Goal: Task Accomplishment & Management: Manage account settings

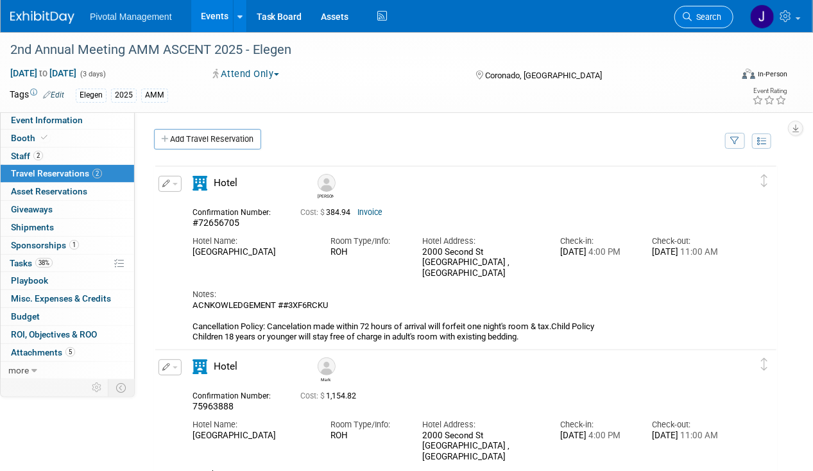
click at [712, 15] on span "Search" at bounding box center [706, 17] width 30 height 10
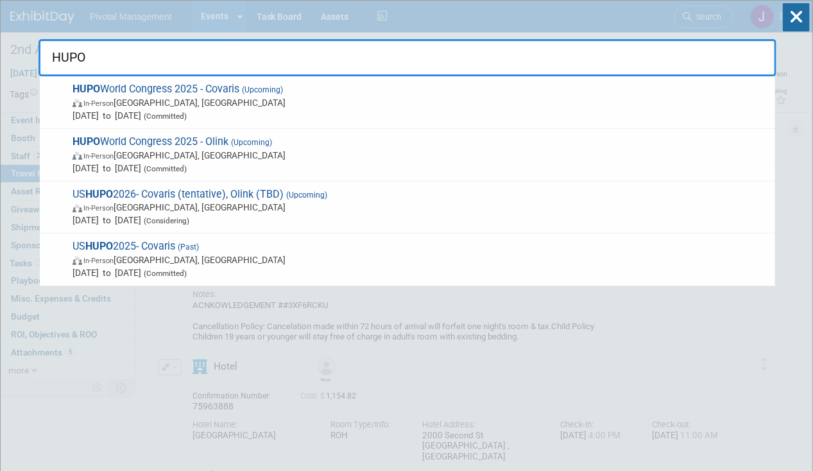
type input "HUPO W"
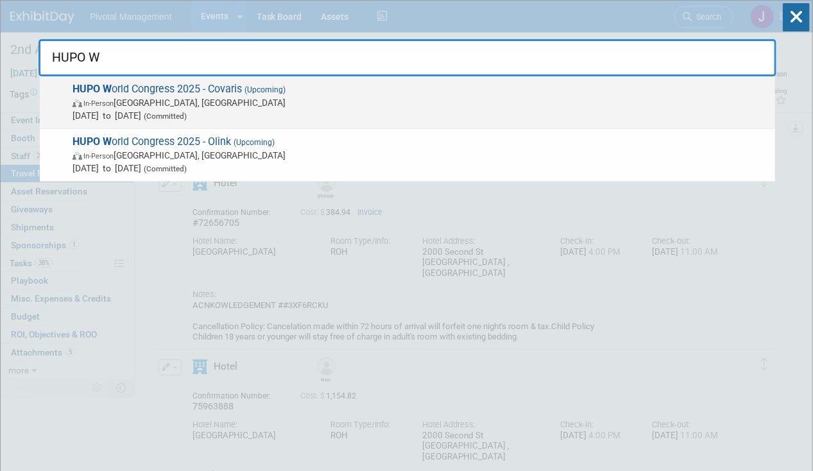
click at [392, 106] on span "In-Person Toronto, Canada" at bounding box center [420, 102] width 696 height 13
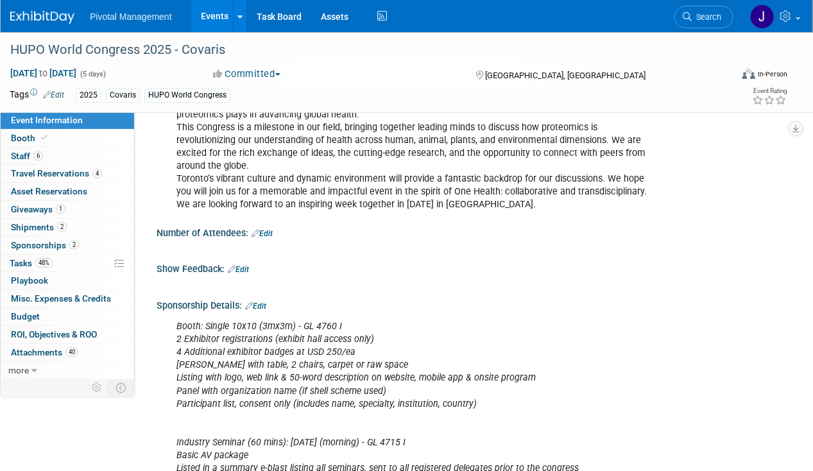
scroll to position [278, 0]
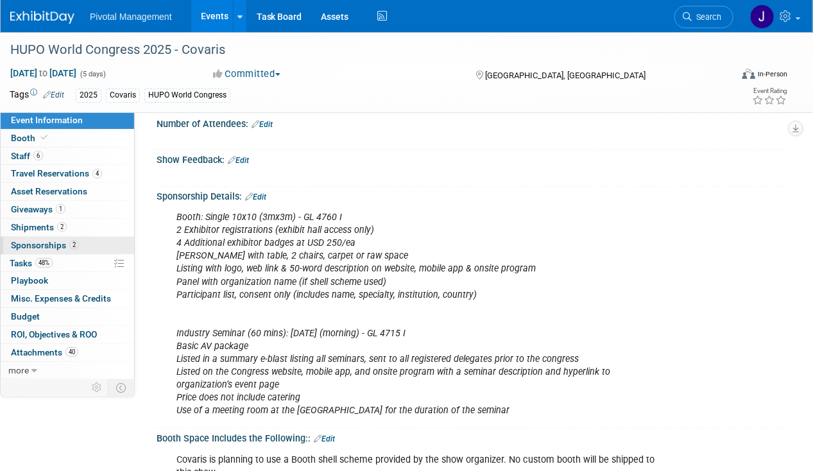
click at [78, 238] on link "2 Sponsorships 2" at bounding box center [67, 245] width 133 height 17
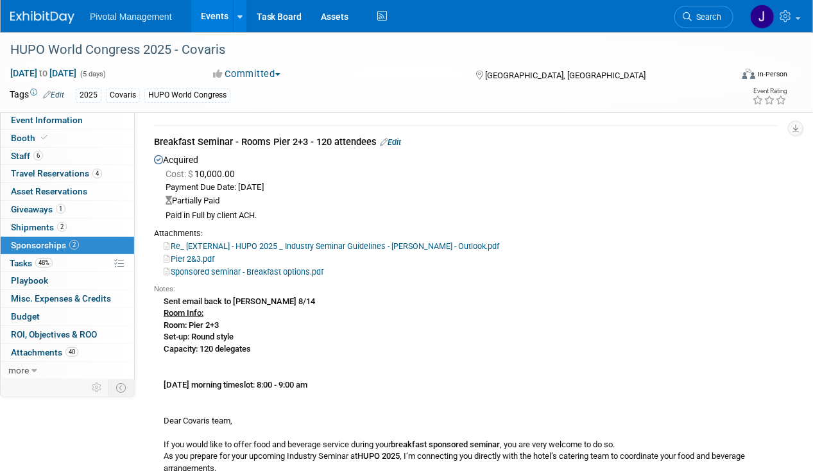
scroll to position [386, 0]
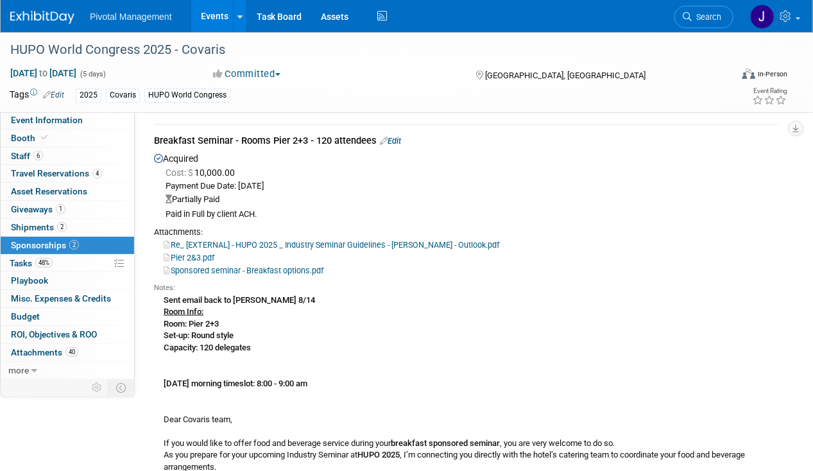
click at [214, 24] on link "Events" at bounding box center [214, 16] width 47 height 32
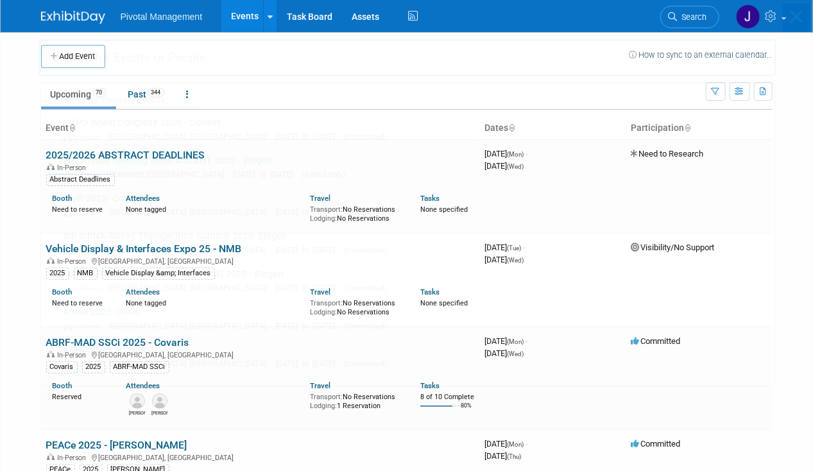
click at [695, 17] on div "Recently Viewed Events: HUPO World Congress 2025 - Covaris In-Person Toronto, C…" at bounding box center [407, 193] width 738 height 385
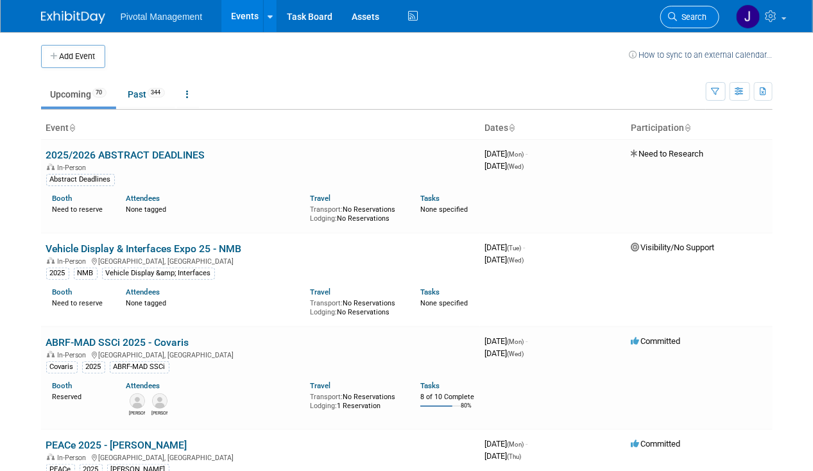
click at [689, 18] on span "Search" at bounding box center [692, 17] width 30 height 10
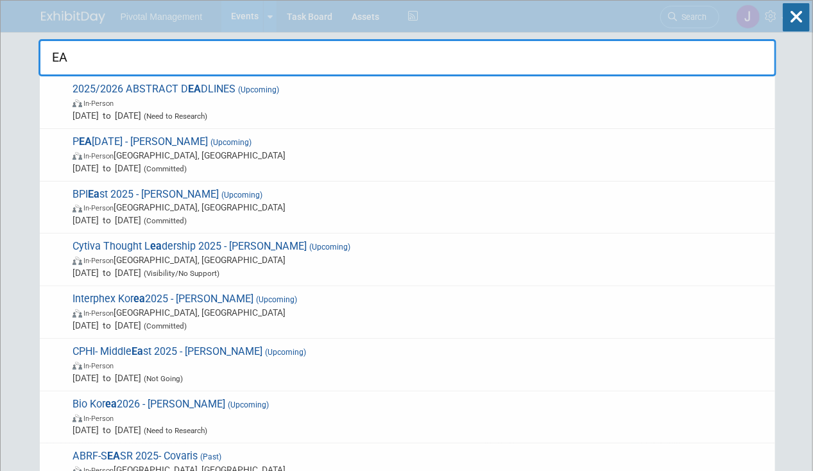
type input "E"
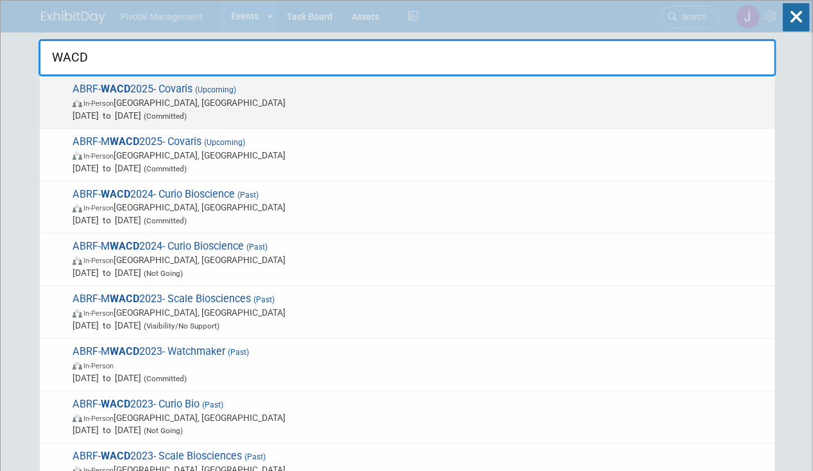
type input "WACD"
click at [198, 84] on span "ABRF- WACD 2025- Covaris (Upcoming) In-Person Seattle, WA Oct 7, 2025 to Oct 8,…" at bounding box center [419, 102] width 700 height 39
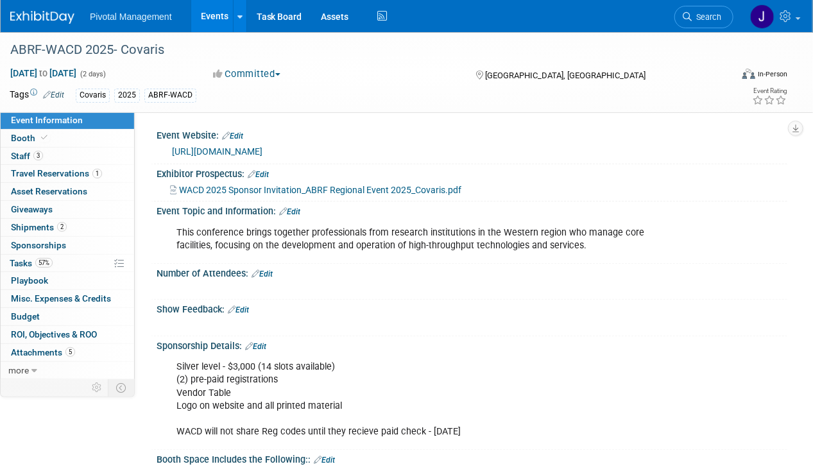
click at [208, 22] on link "Events" at bounding box center [214, 16] width 47 height 32
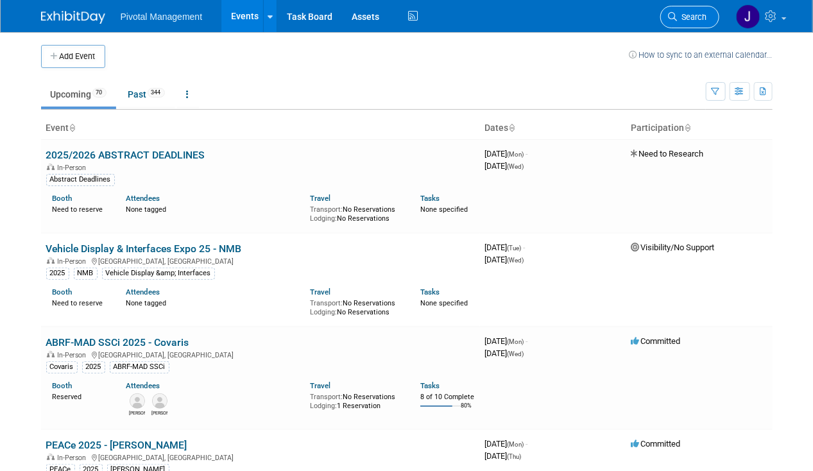
click at [694, 19] on span "Search" at bounding box center [692, 17] width 30 height 10
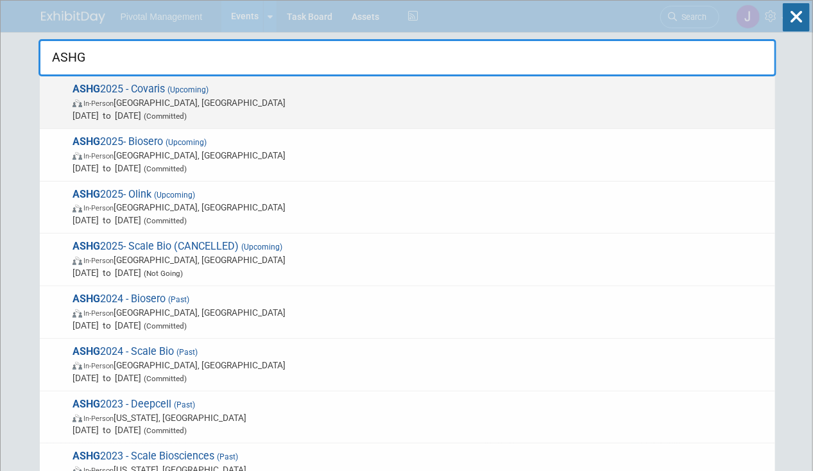
type input "ASHG"
click at [249, 93] on span "ASHG 2025 - Covaris (Upcoming) In-Person Boston, MA Oct 15, 2025 to Oct 17, 202…" at bounding box center [419, 102] width 700 height 39
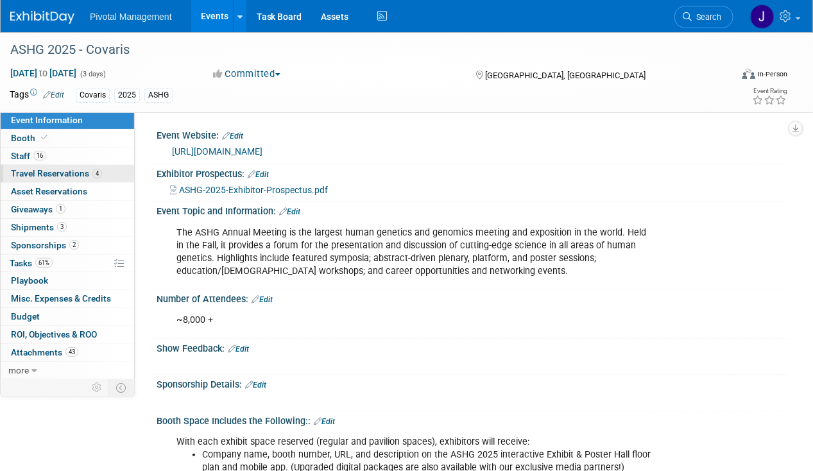
click at [32, 172] on span "Travel Reservations 4" at bounding box center [56, 173] width 91 height 10
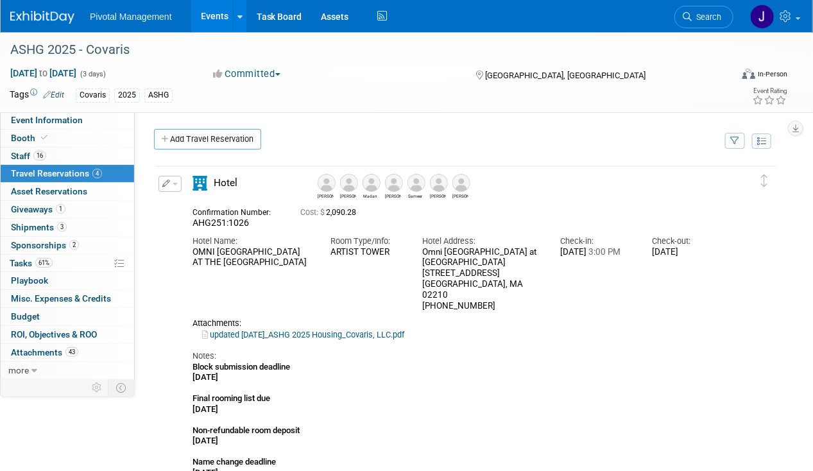
click at [173, 186] on button "button" at bounding box center [169, 184] width 23 height 16
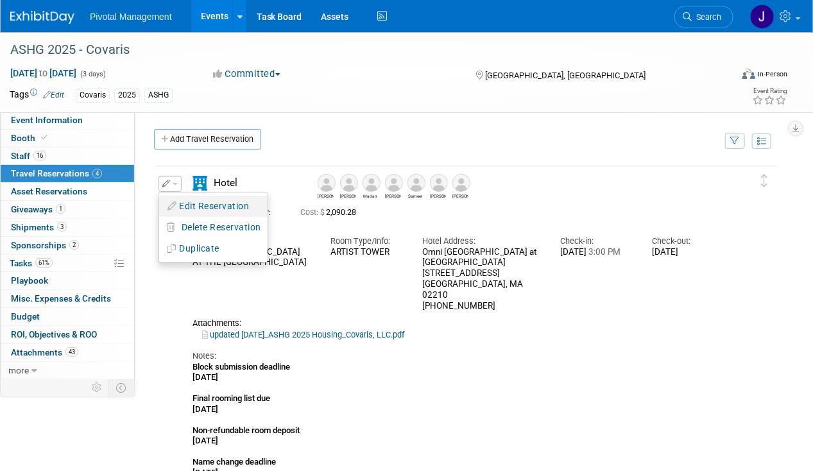
click at [189, 204] on button "Edit Reservation" at bounding box center [213, 206] width 108 height 19
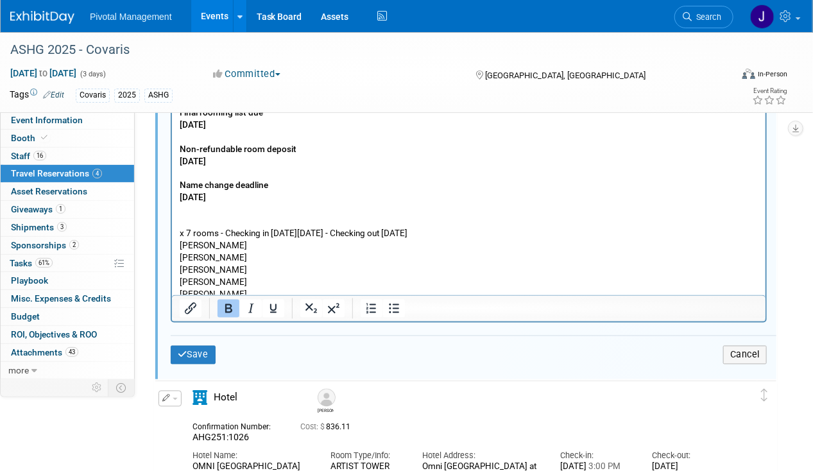
scroll to position [67, 0]
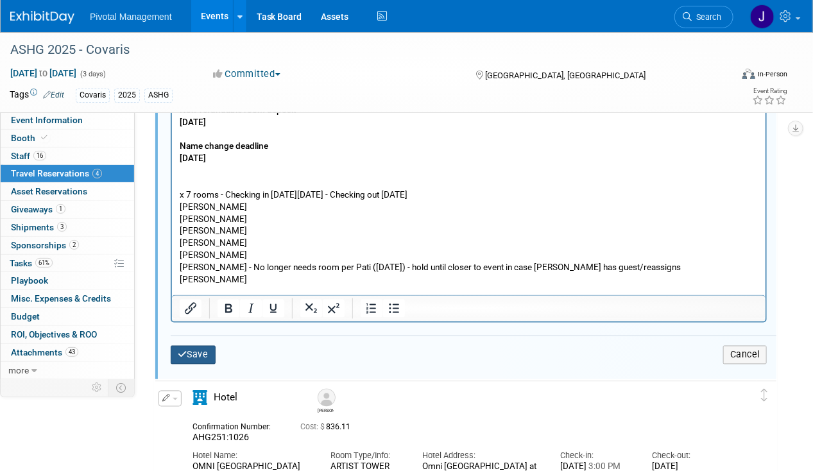
drag, startPoint x: 196, startPoint y: 346, endPoint x: 244, endPoint y: 336, distance: 49.2
click at [196, 346] on button "Save" at bounding box center [193, 355] width 45 height 19
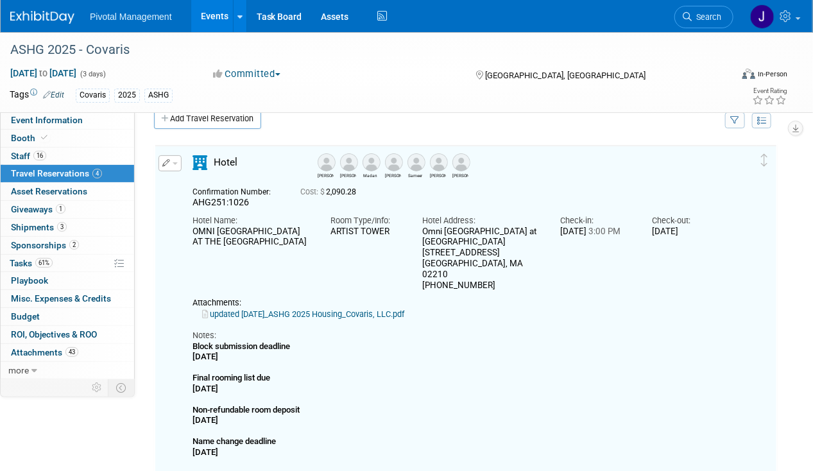
scroll to position [20, 0]
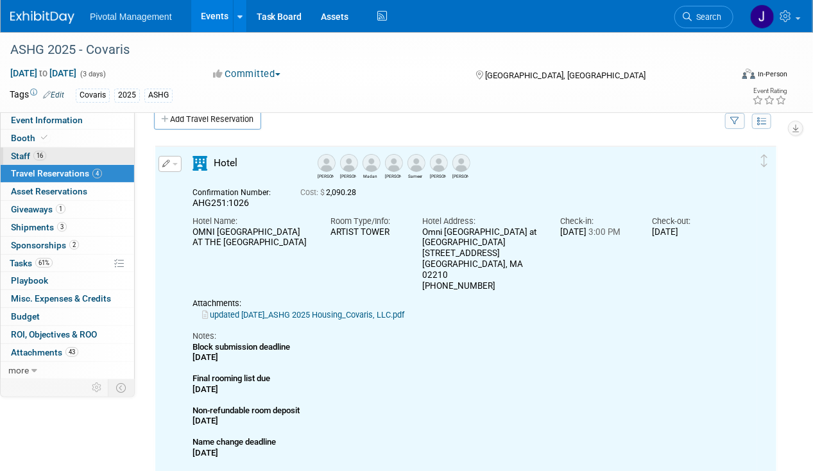
click at [49, 164] on link "16 Staff 16" at bounding box center [67, 156] width 133 height 17
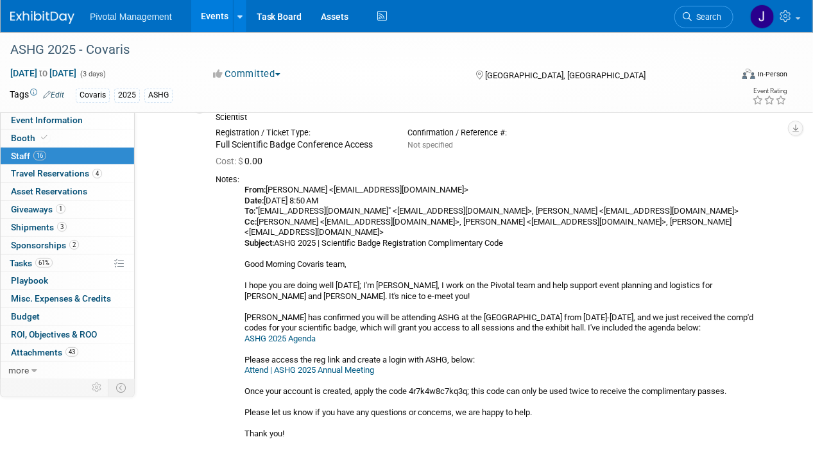
scroll to position [2270, 0]
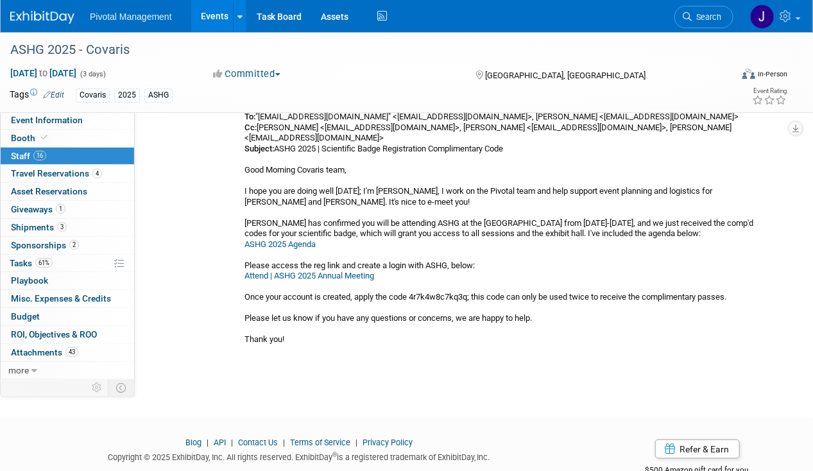
click at [212, 16] on link "Events" at bounding box center [214, 16] width 47 height 32
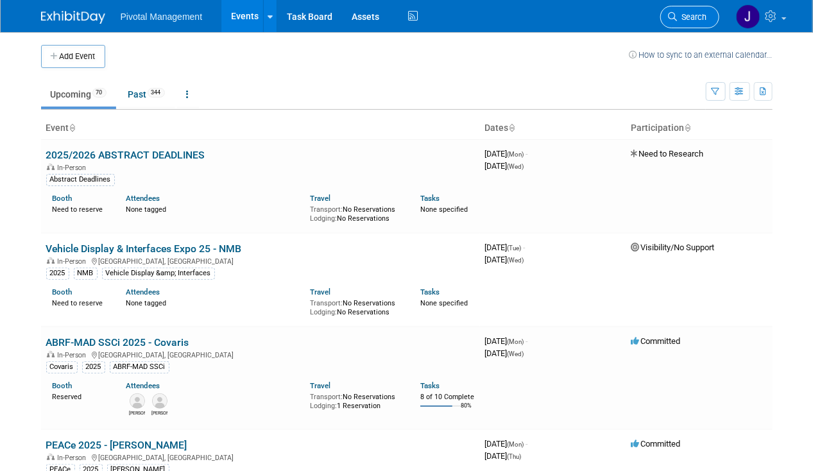
click at [691, 13] on span "Search" at bounding box center [692, 17] width 30 height 10
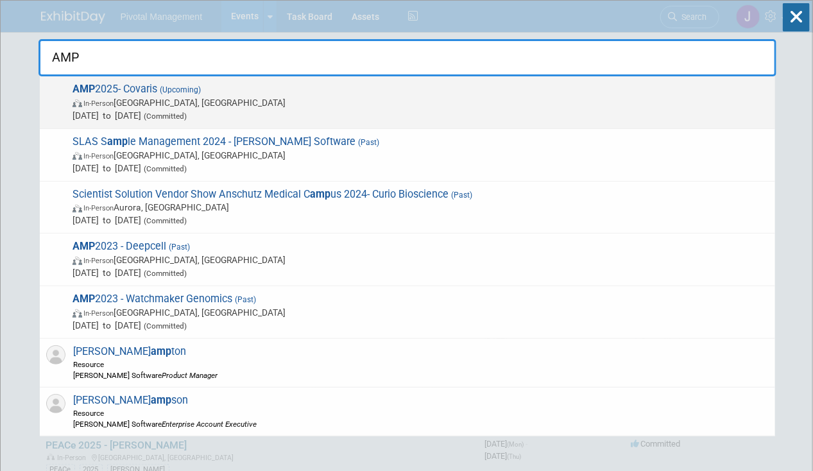
type input "AMP"
click at [346, 91] on span "AMP 2025- Covaris (Upcoming) In-Person Boston, MA Nov 11, 2025 to Nov 15, 2025 …" at bounding box center [419, 102] width 700 height 39
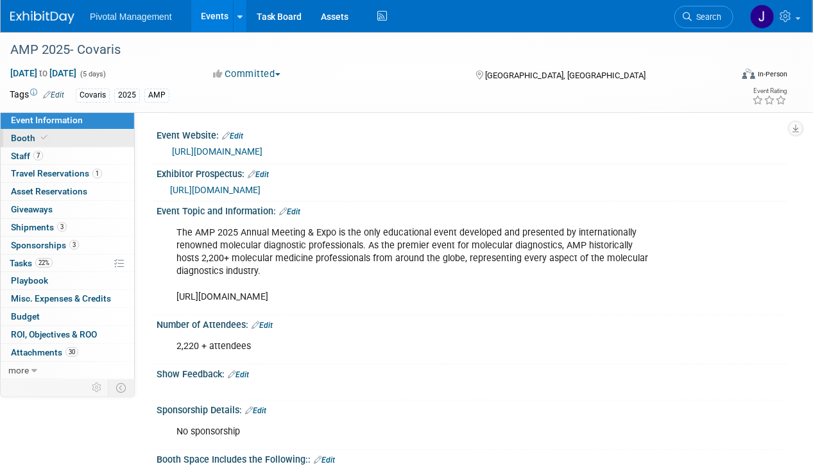
click at [14, 144] on link "Booth" at bounding box center [67, 138] width 133 height 17
select select "Yes"
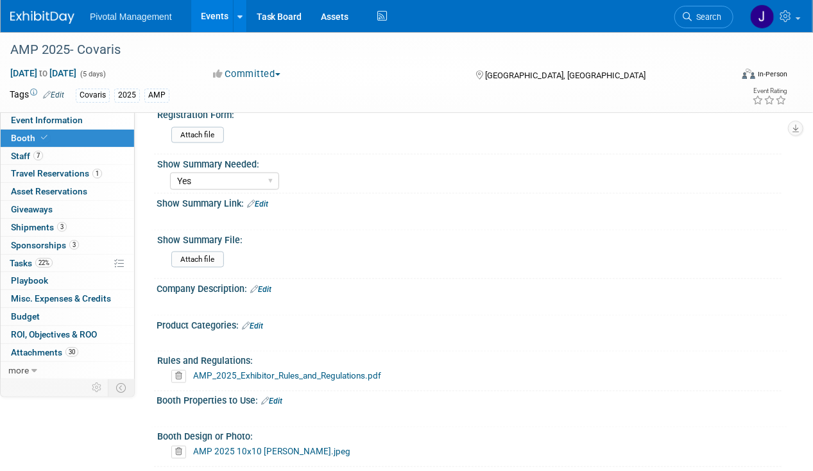
click at [250, 254] on div "Attach file" at bounding box center [473, 261] width 605 height 21
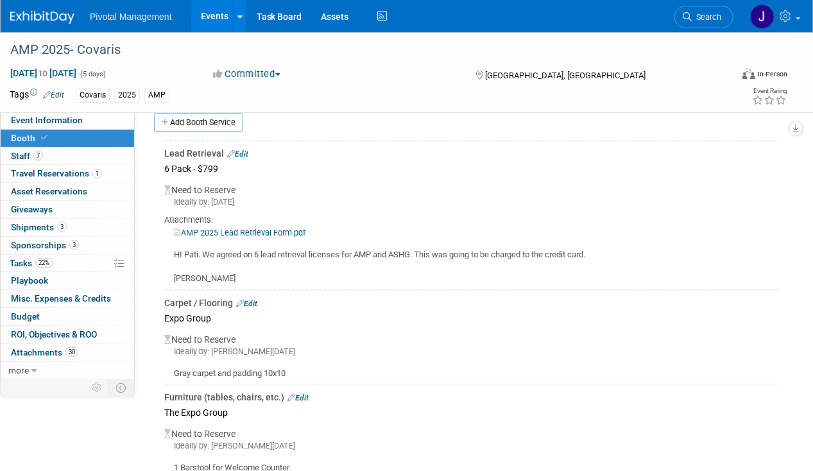
scroll to position [1078, 0]
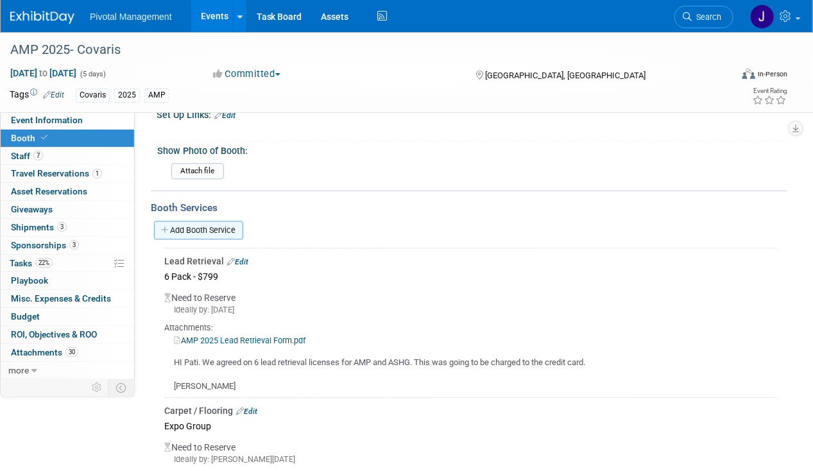
click at [199, 221] on link "Add Booth Service" at bounding box center [198, 230] width 89 height 19
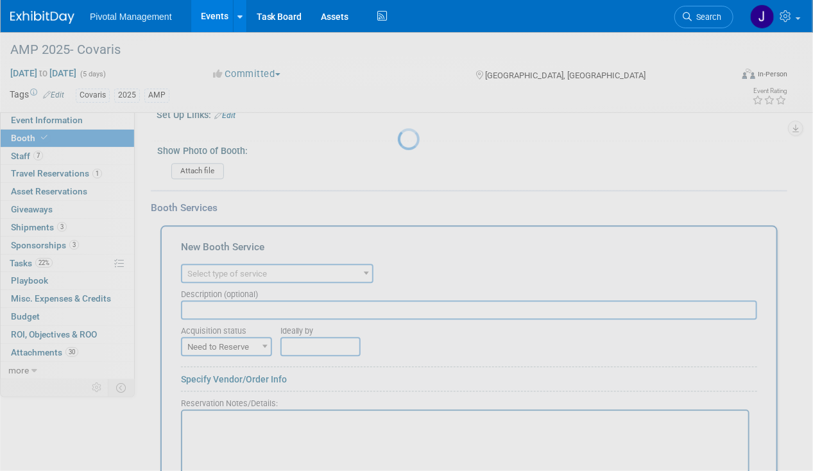
scroll to position [0, 0]
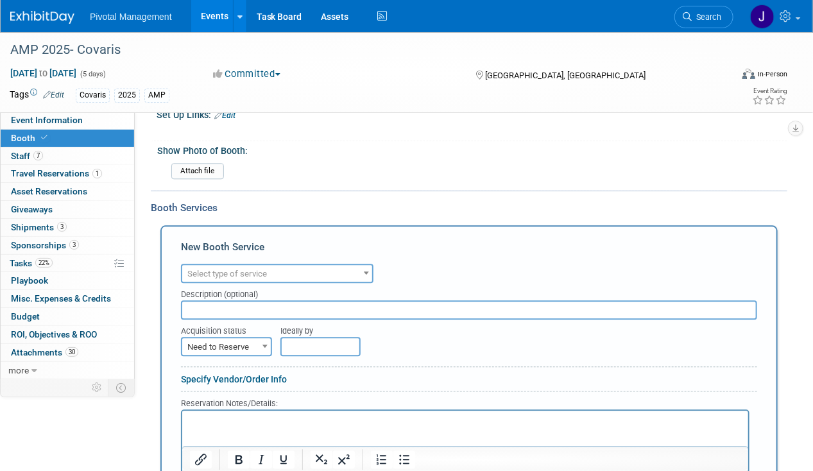
click at [263, 269] on span "Select type of service" at bounding box center [277, 274] width 190 height 18
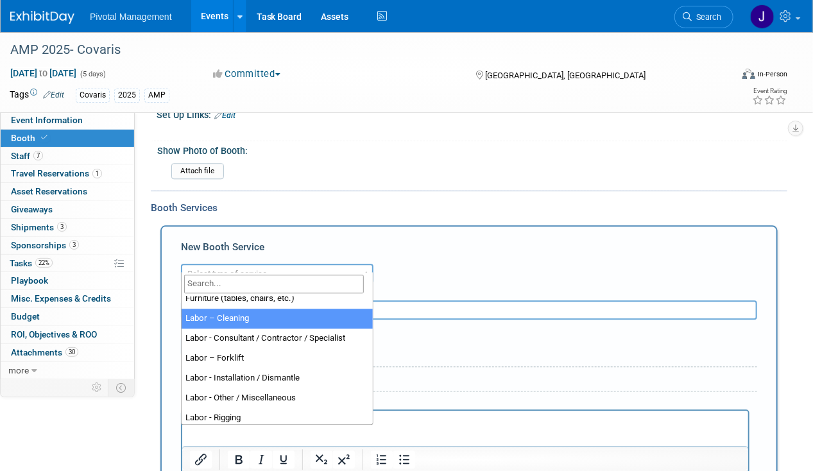
scroll to position [89, 0]
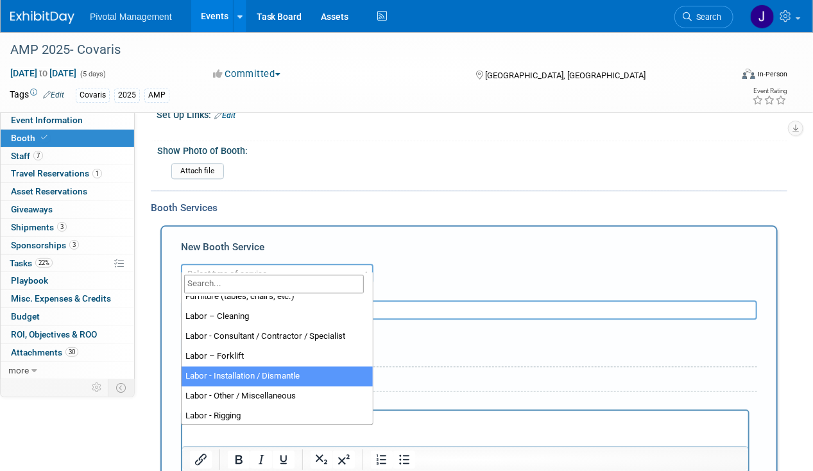
select select "11"
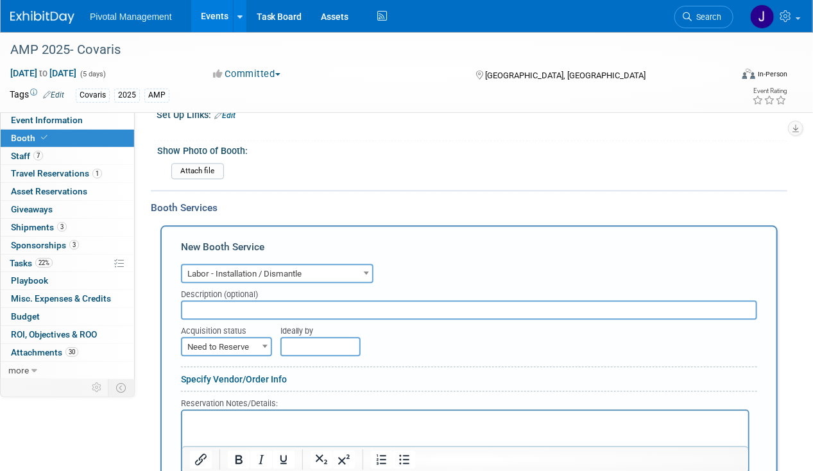
click at [251, 301] on input "text" at bounding box center [469, 309] width 576 height 19
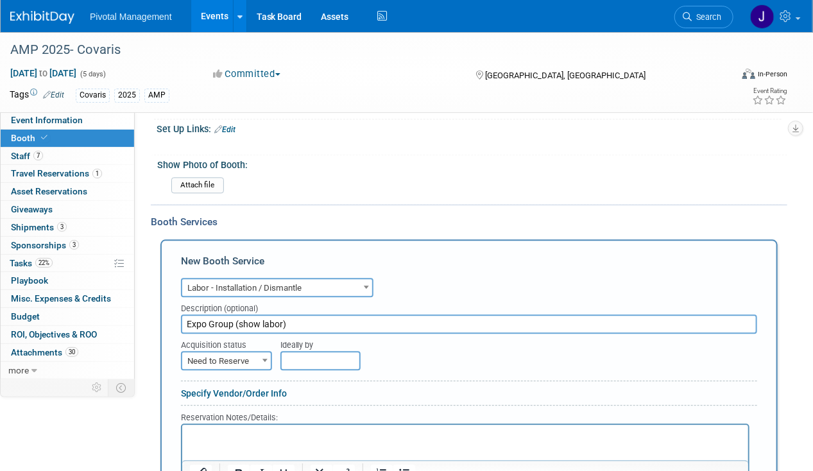
scroll to position [1242, 0]
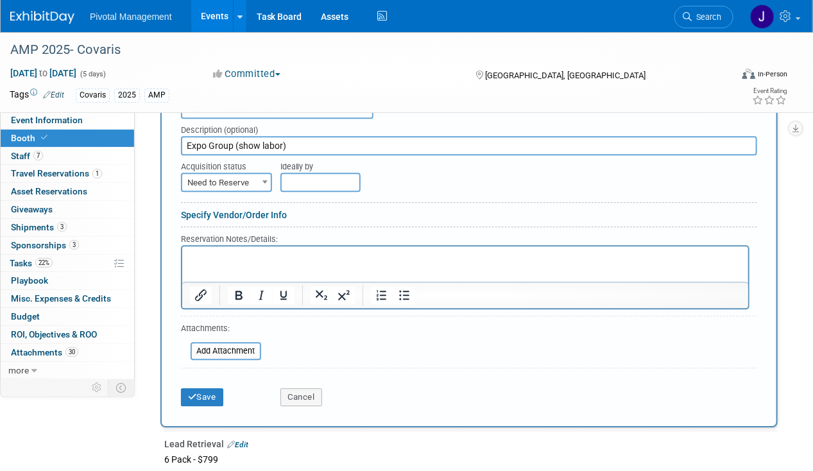
type input "Expo Group (show labor)"
click at [255, 262] on p "Rich Text Area. Press ALT-0 for help." at bounding box center [464, 257] width 551 height 12
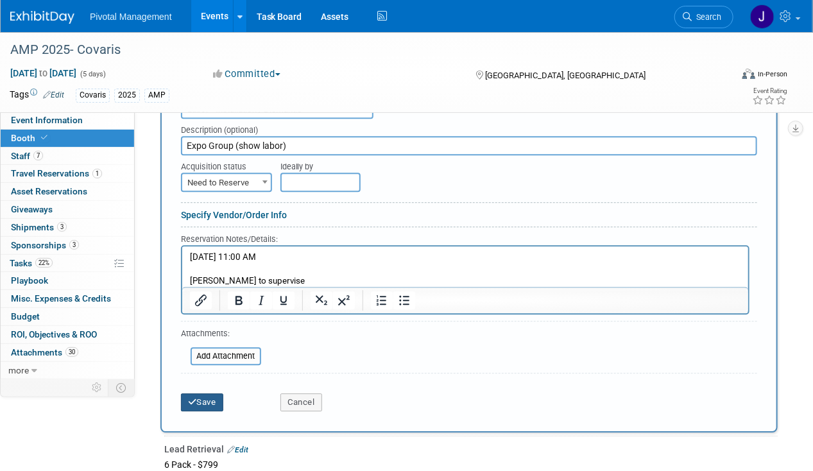
click at [209, 393] on button "Save" at bounding box center [202, 402] width 42 height 18
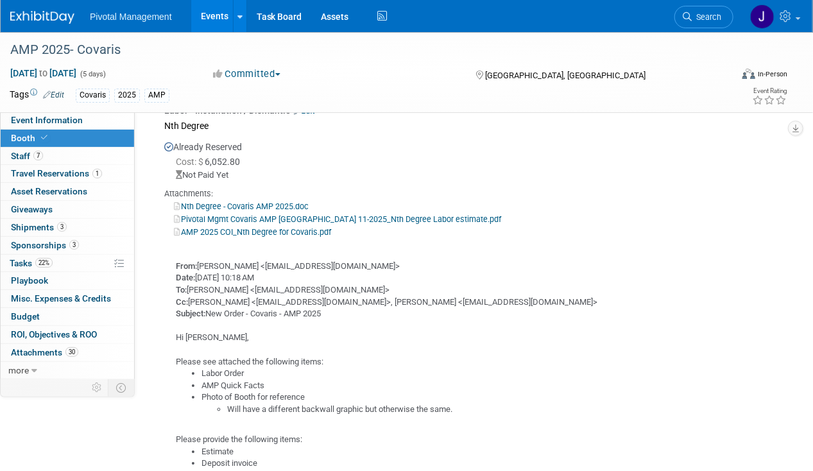
scroll to position [1663, 0]
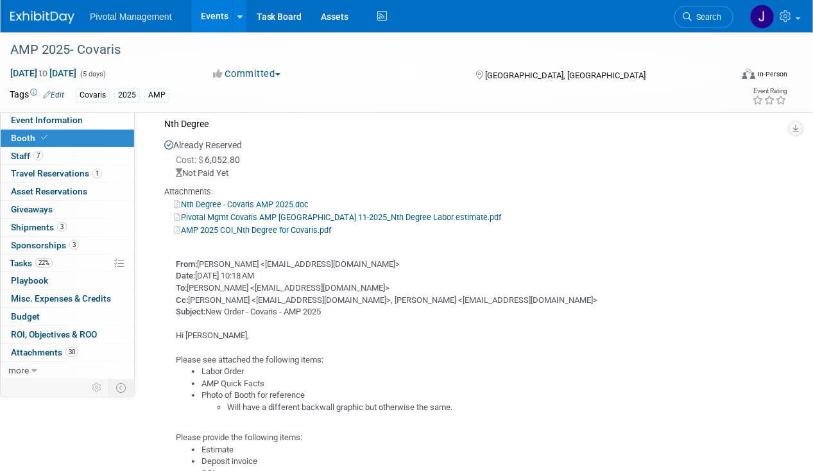
click at [271, 212] on link "Pivotal Mgmt Covaris AMP Boston 11-2025_Nth Degree Labor estimate.pdf" at bounding box center [337, 217] width 327 height 10
click at [280, 199] on link "Nth Degree - Covaris AMP 2025.doc" at bounding box center [241, 204] width 135 height 10
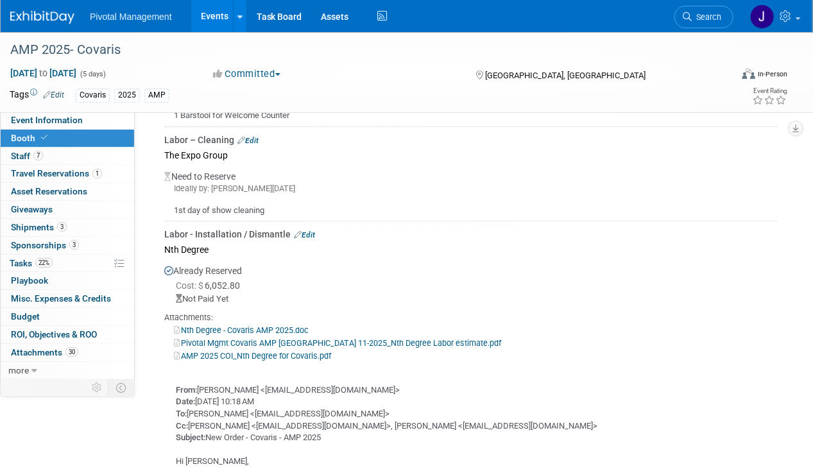
scroll to position [1535, 0]
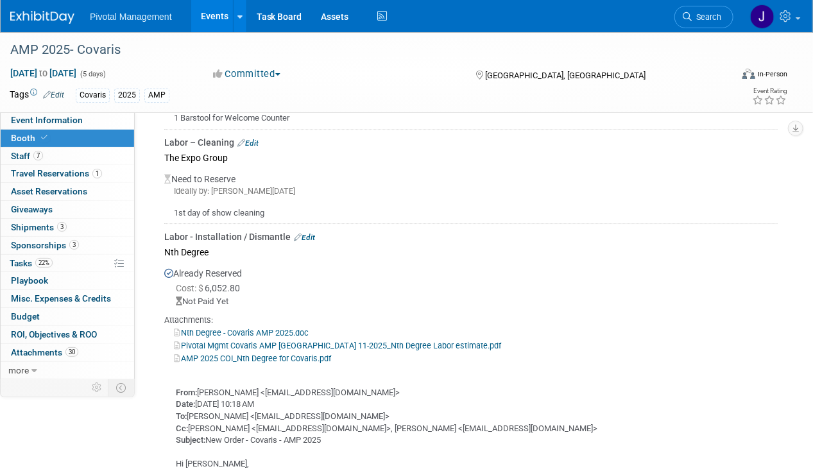
click at [310, 233] on link "Edit" at bounding box center [304, 237] width 21 height 9
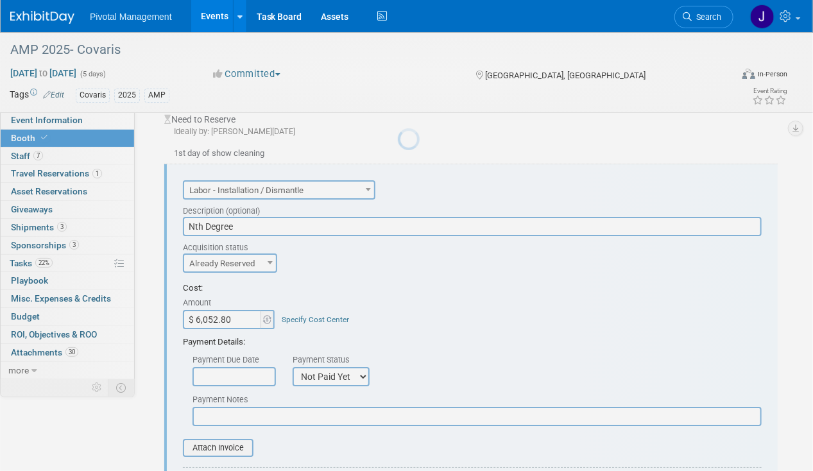
scroll to position [0, 0]
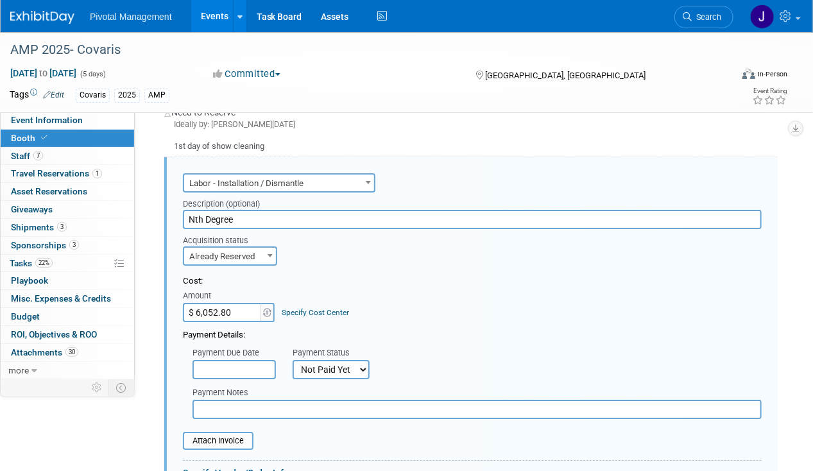
click at [245, 251] on span "Already Reserved" at bounding box center [230, 257] width 92 height 18
select select "1"
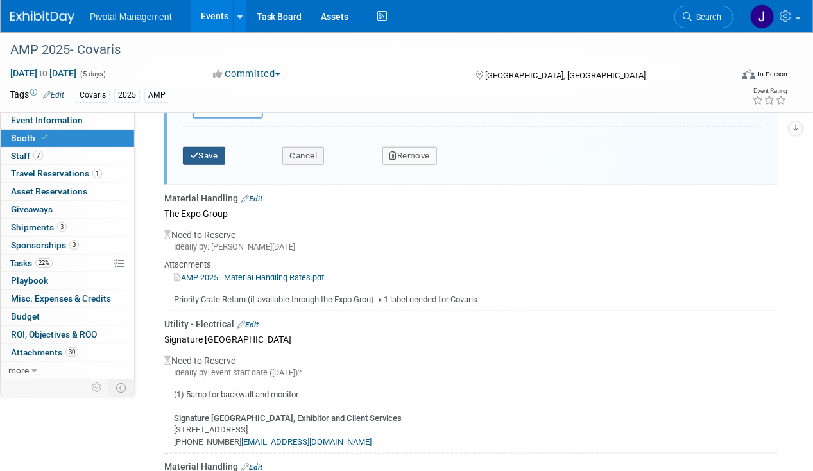
click at [199, 147] on button "Save" at bounding box center [204, 156] width 42 height 18
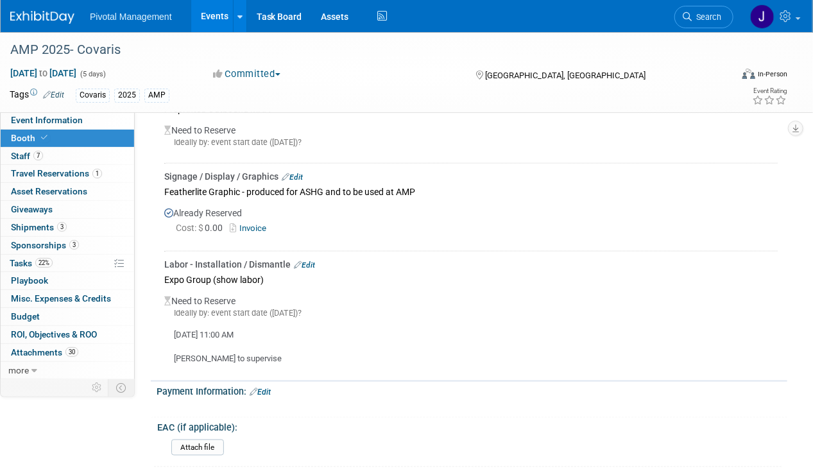
scroll to position [2329, 0]
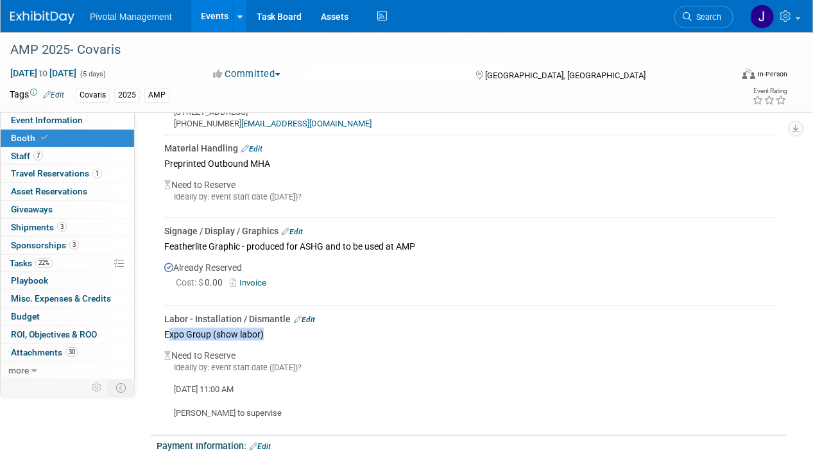
drag, startPoint x: 167, startPoint y: 323, endPoint x: 266, endPoint y: 323, distance: 98.1
click at [266, 325] on div "Expo Group (show labor)" at bounding box center [470, 333] width 613 height 17
click at [272, 325] on div "Expo Group (show labor)" at bounding box center [470, 333] width 613 height 17
drag, startPoint x: 273, startPoint y: 317, endPoint x: 165, endPoint y: 322, distance: 107.8
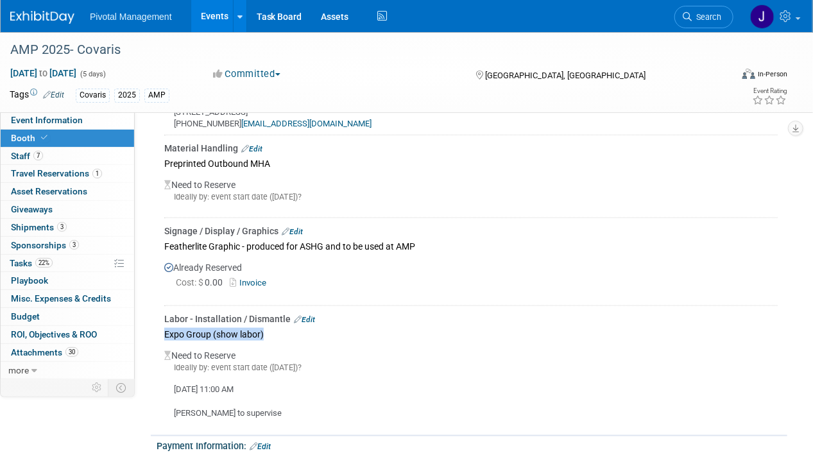
click at [165, 325] on div "Expo Group (show labor)" at bounding box center [470, 333] width 613 height 17
copy div "Expo Group (show labor)"
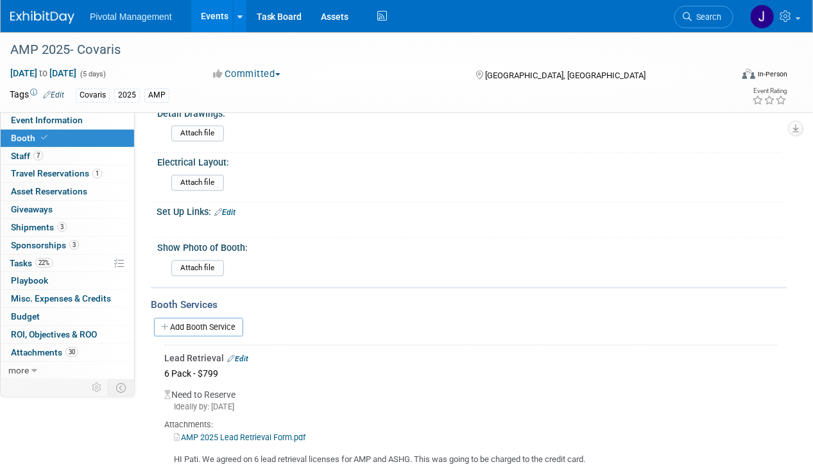
scroll to position [981, 0]
click at [217, 317] on link "Add Booth Service" at bounding box center [198, 326] width 89 height 19
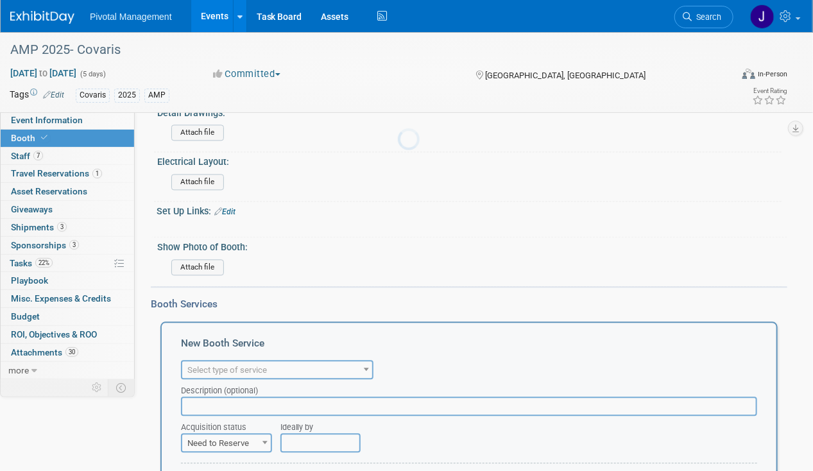
scroll to position [0, 0]
click at [257, 366] on span "Select type of service" at bounding box center [277, 370] width 190 height 18
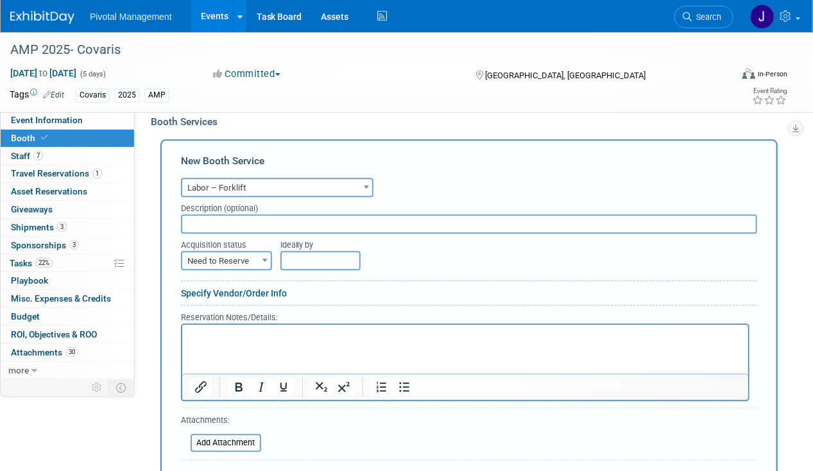
click at [233, 162] on div "New Booth Service" at bounding box center [469, 164] width 576 height 21
click at [233, 179] on span "Labor – Forklift" at bounding box center [277, 188] width 190 height 18
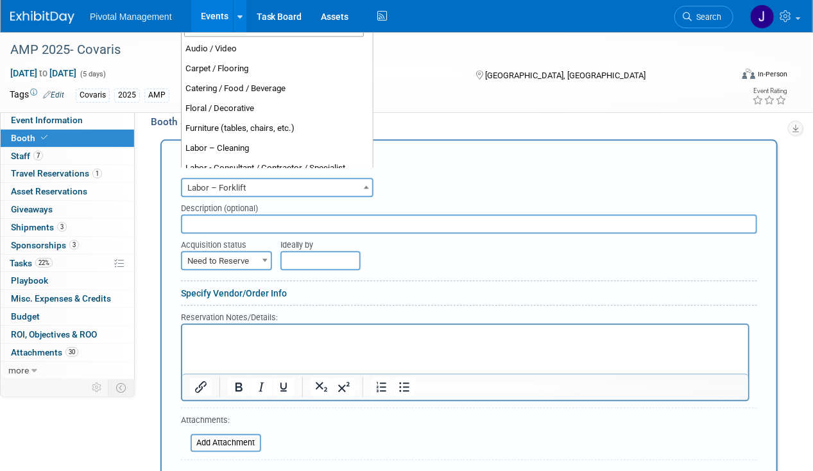
scroll to position [119, 0]
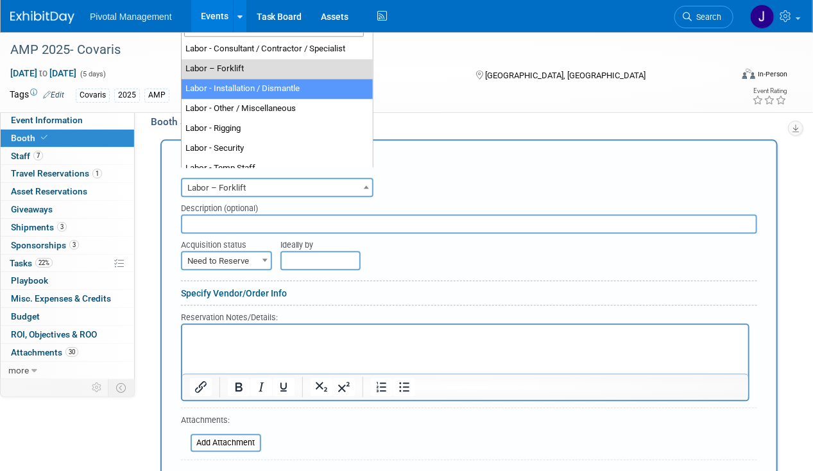
select select "11"
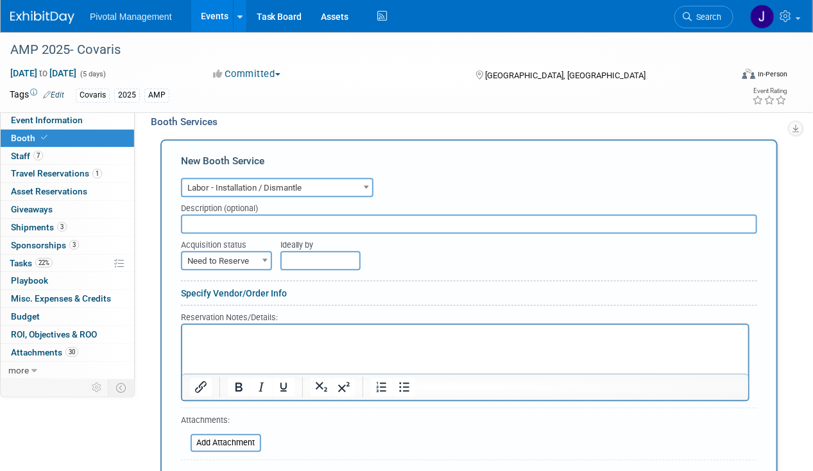
click at [224, 214] on input "text" at bounding box center [469, 223] width 576 height 19
paste input "Expo Group (show labor)"
type input "Expo Group (show labor)"
click at [260, 341] on html at bounding box center [465, 332] width 566 height 17
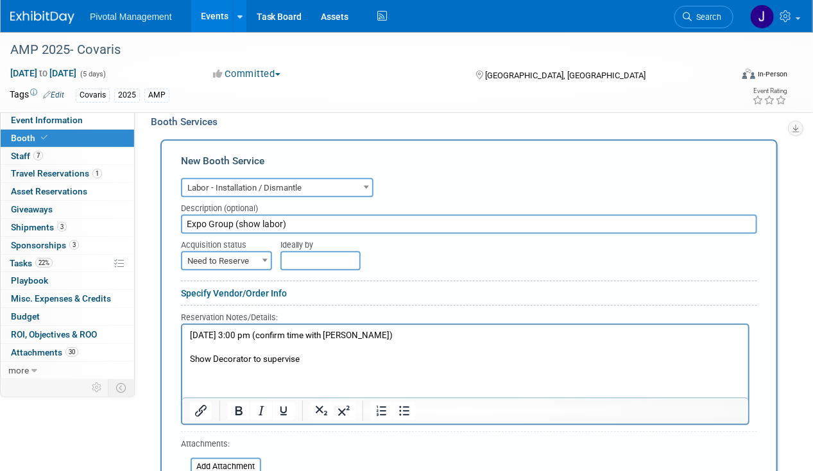
click at [275, 341] on p "Rich Text Area. Press ALT-0 for help." at bounding box center [464, 347] width 551 height 12
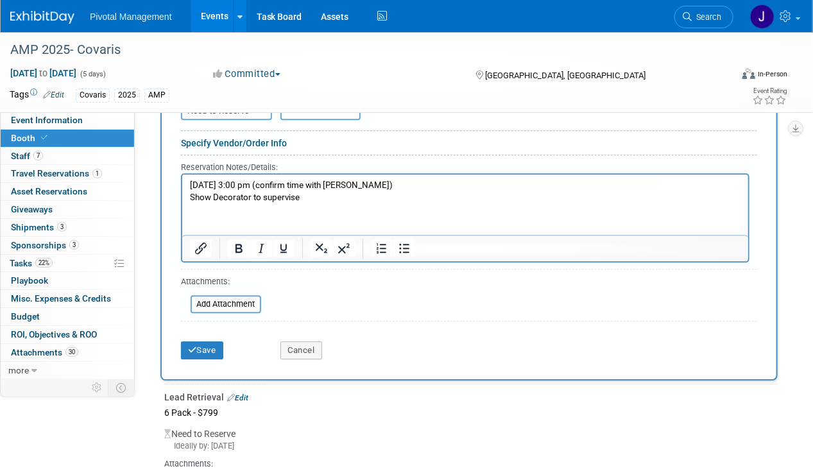
scroll to position [1314, 0]
click at [216, 350] on div "Save Cancel" at bounding box center [469, 345] width 576 height 39
click at [212, 341] on button "Save" at bounding box center [202, 350] width 42 height 18
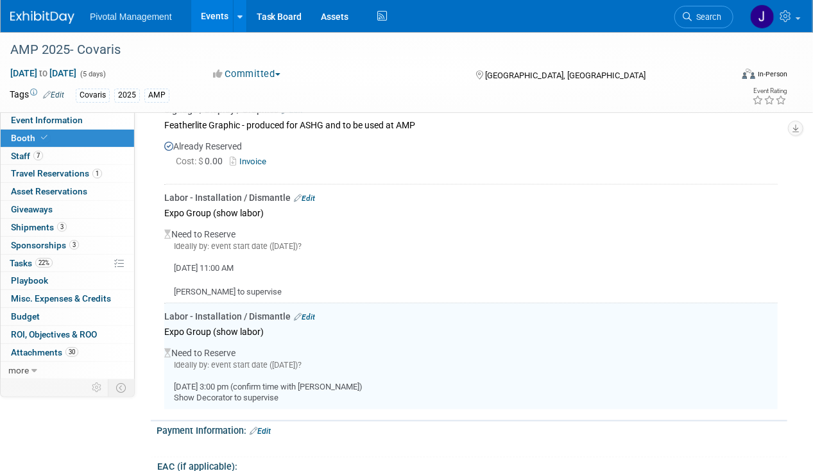
scroll to position [2605, 0]
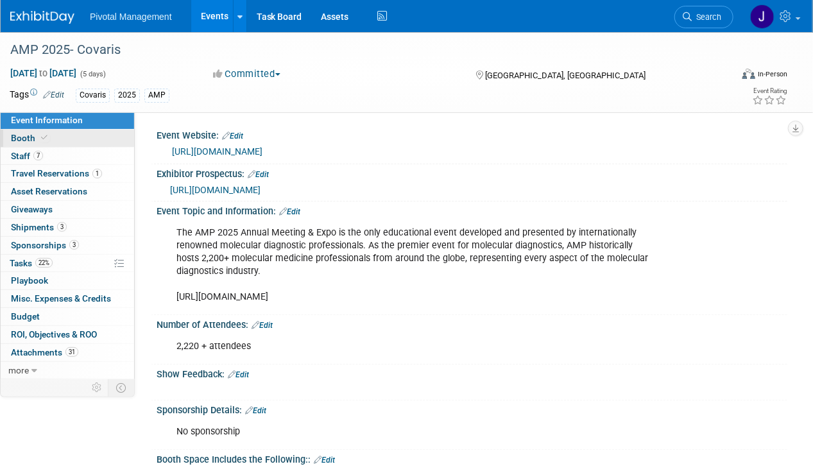
click at [45, 137] on icon at bounding box center [44, 137] width 6 height 7
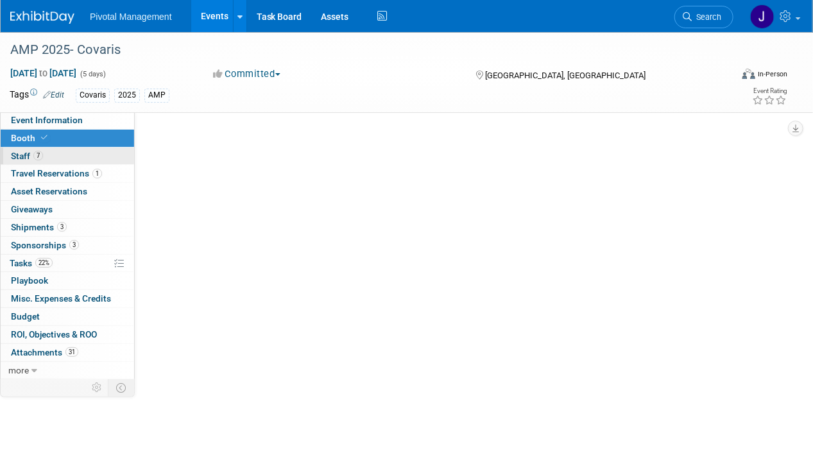
select select "Yes"
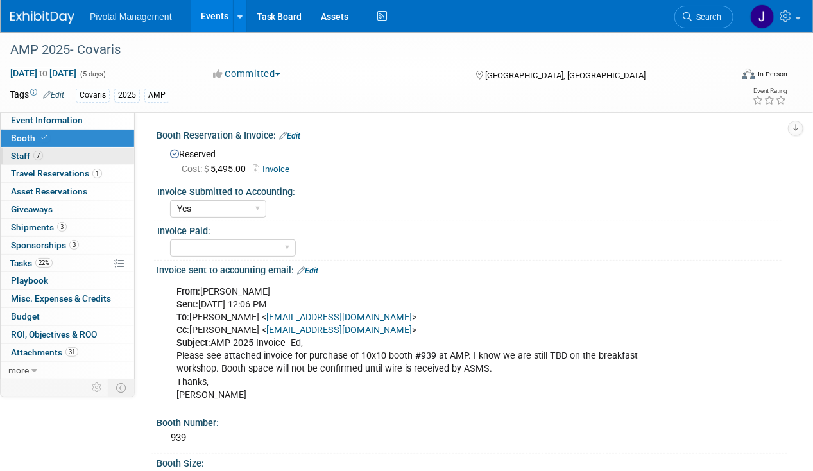
click at [52, 155] on link "7 Staff 7" at bounding box center [67, 156] width 133 height 17
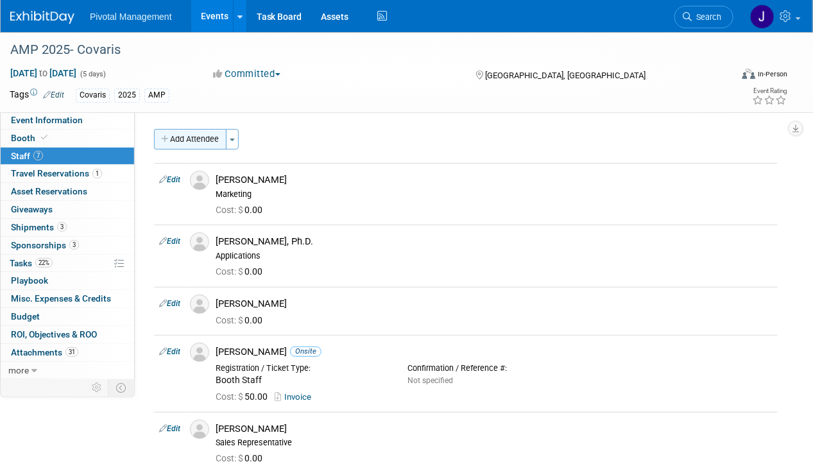
click at [189, 142] on button "Add Attendee" at bounding box center [190, 139] width 72 height 21
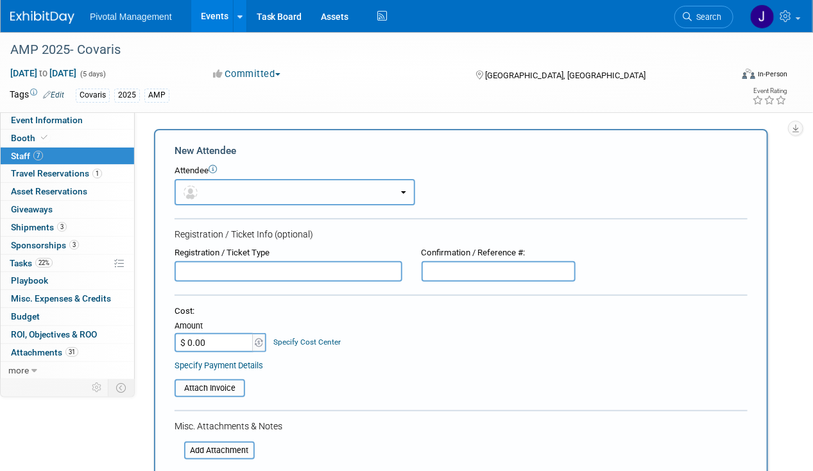
click at [256, 183] on button "button" at bounding box center [294, 192] width 241 height 26
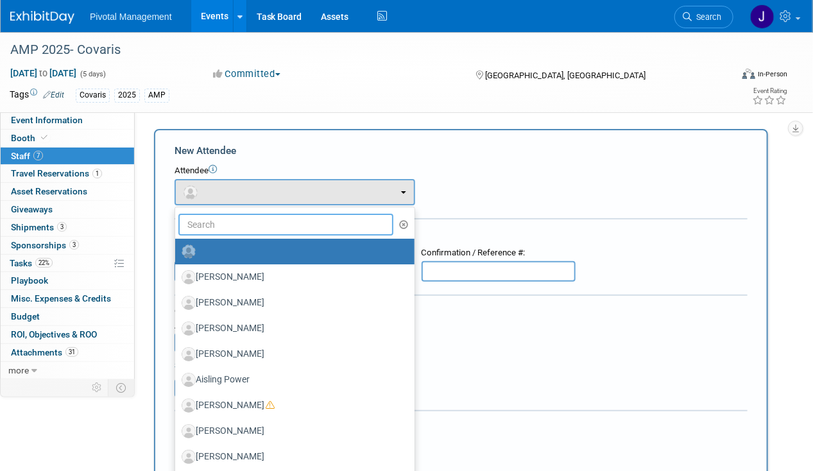
click at [241, 219] on input "text" at bounding box center [285, 225] width 215 height 22
type input "marisa"
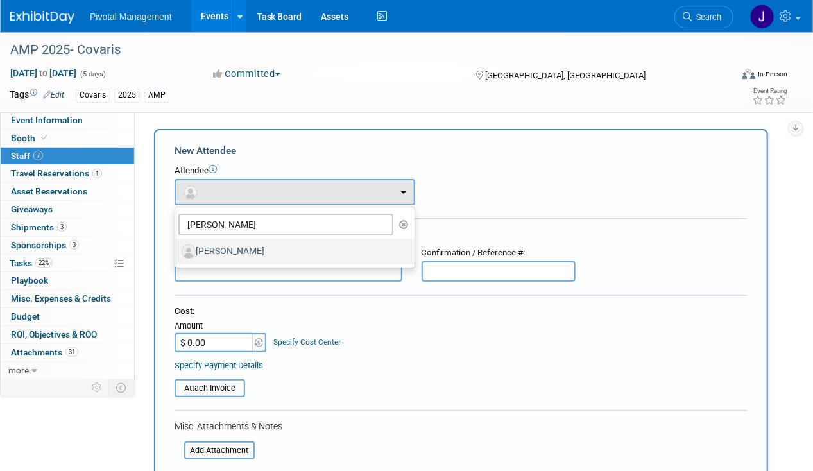
click at [244, 253] on label "[PERSON_NAME]" at bounding box center [292, 251] width 220 height 21
click at [177, 253] on input "[PERSON_NAME]" at bounding box center [173, 250] width 8 height 8
select select "b87aca86-1c4c-4e79-ab61-b3cd3b0f41a8"
select select "1"
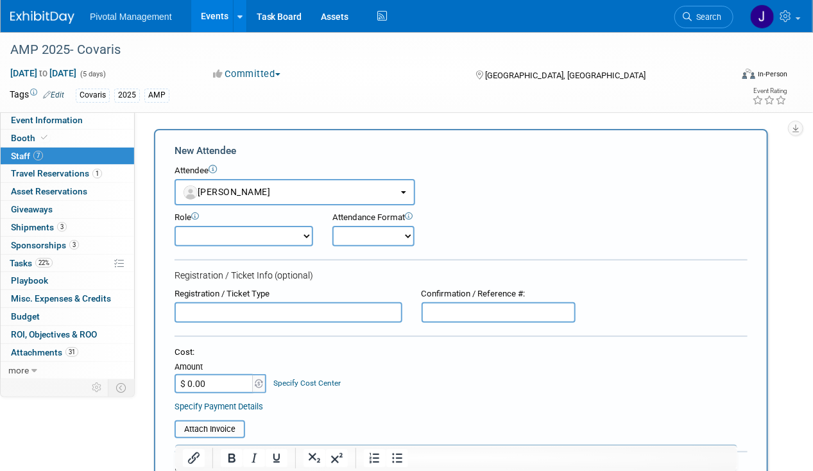
scroll to position [251, 0]
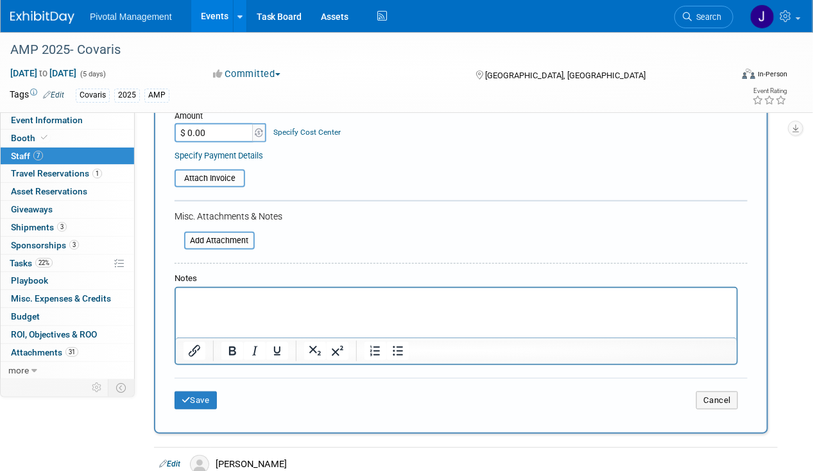
click at [233, 290] on html at bounding box center [455, 297] width 561 height 18
click at [201, 400] on button "Save" at bounding box center [195, 400] width 42 height 18
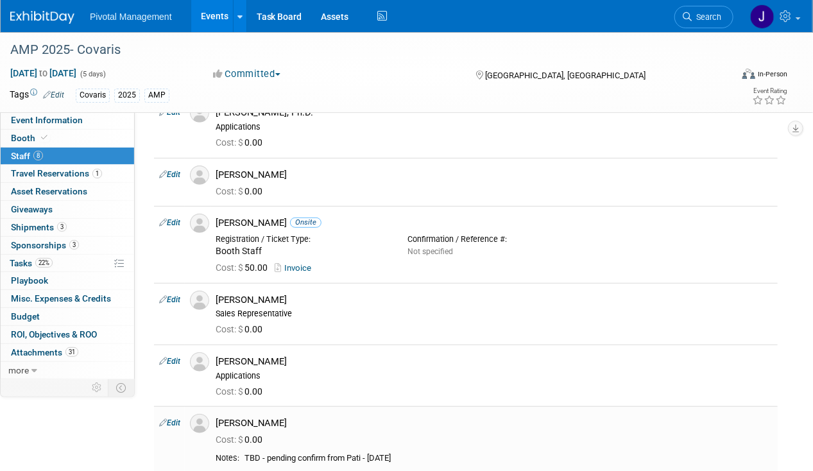
scroll to position [0, 0]
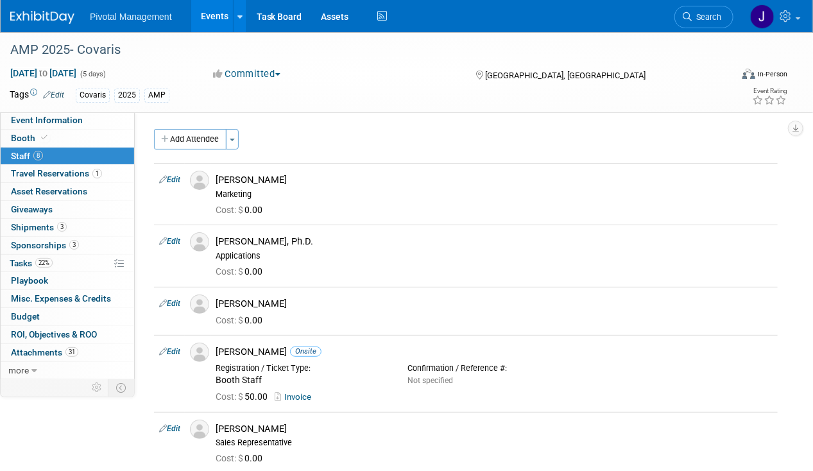
click at [216, 18] on link "Events" at bounding box center [214, 16] width 47 height 32
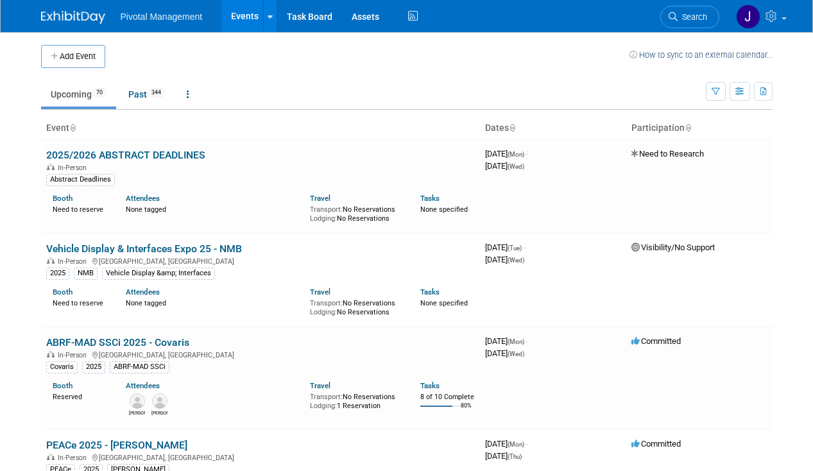
click at [704, 13] on span "Search" at bounding box center [692, 17] width 30 height 10
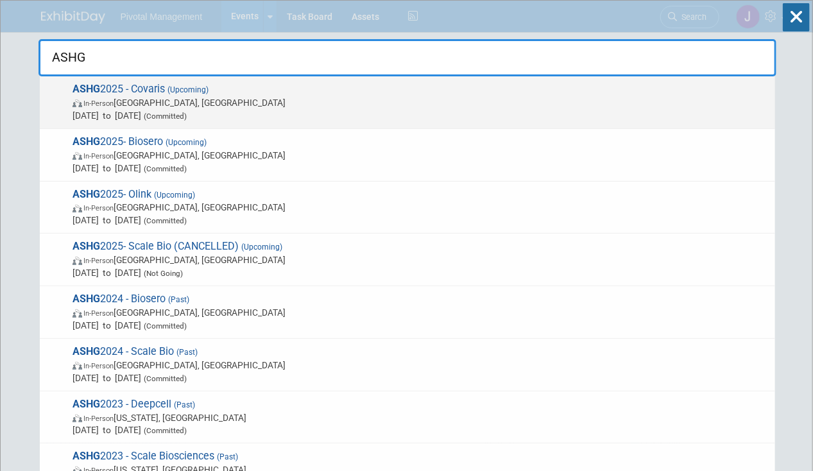
type input "ASHG"
click at [412, 94] on span "ASHG 2025 - Covaris (Upcoming) In-Person [GEOGRAPHIC_DATA], [GEOGRAPHIC_DATA] […" at bounding box center [419, 102] width 700 height 39
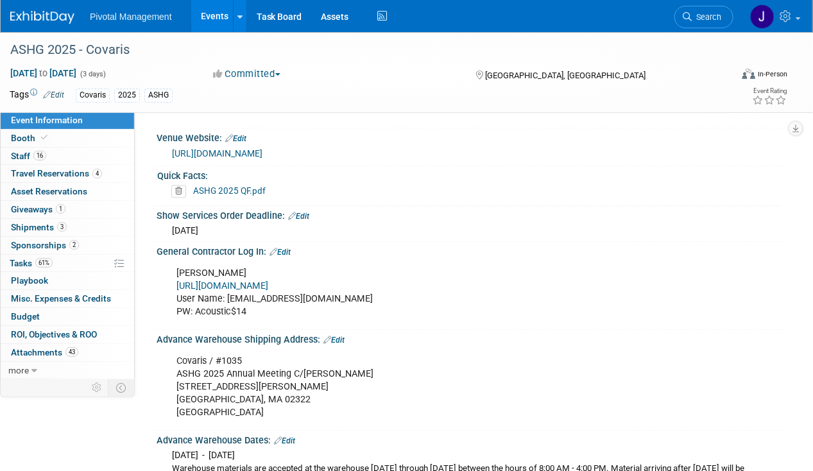
scroll to position [1127, 0]
click at [268, 280] on link "[URL][DOMAIN_NAME]" at bounding box center [222, 285] width 92 height 11
click at [205, 20] on link "Events" at bounding box center [214, 16] width 47 height 32
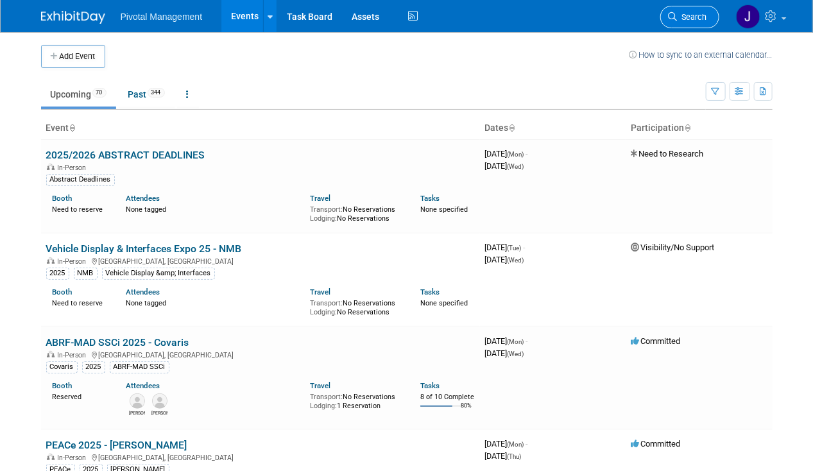
click at [691, 22] on link "Search" at bounding box center [689, 17] width 59 height 22
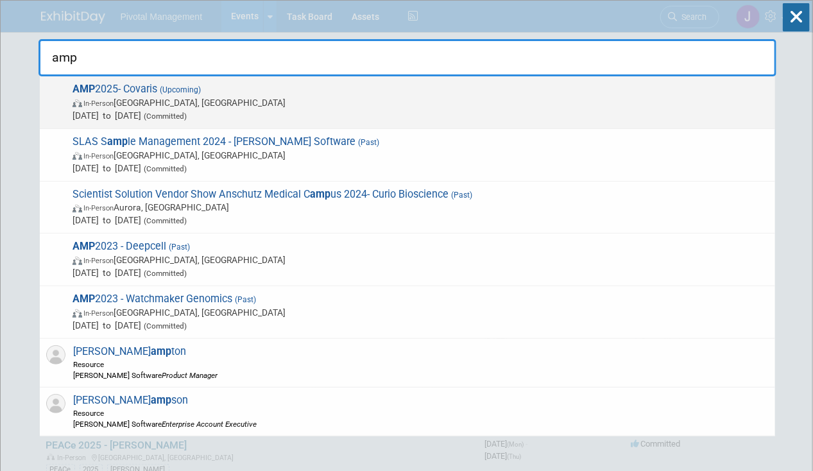
type input "amp"
click at [408, 92] on span "AMP 2025- Covaris (Upcoming) In-Person [GEOGRAPHIC_DATA], [GEOGRAPHIC_DATA] [DA…" at bounding box center [419, 102] width 700 height 39
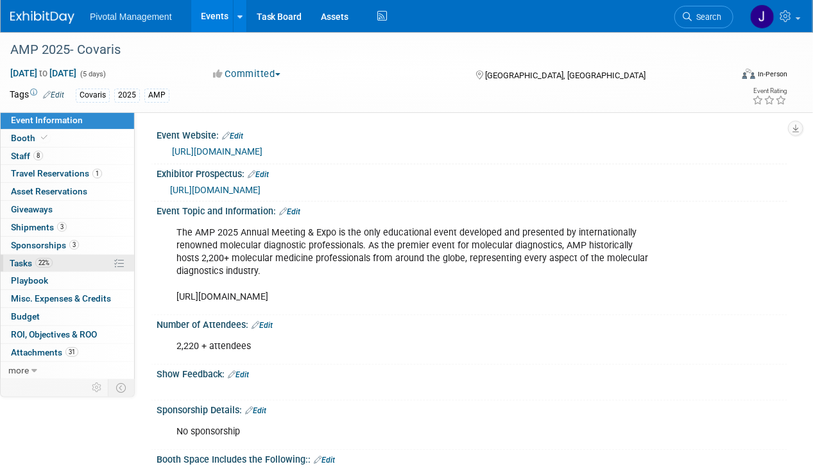
click at [33, 263] on span "Tasks 22%" at bounding box center [31, 263] width 43 height 10
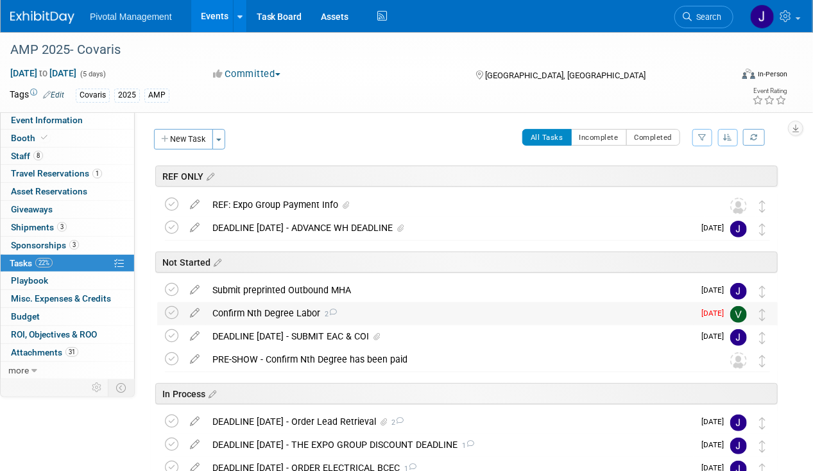
click at [234, 310] on div "Confirm Nth Degree Labor 2" at bounding box center [449, 313] width 487 height 22
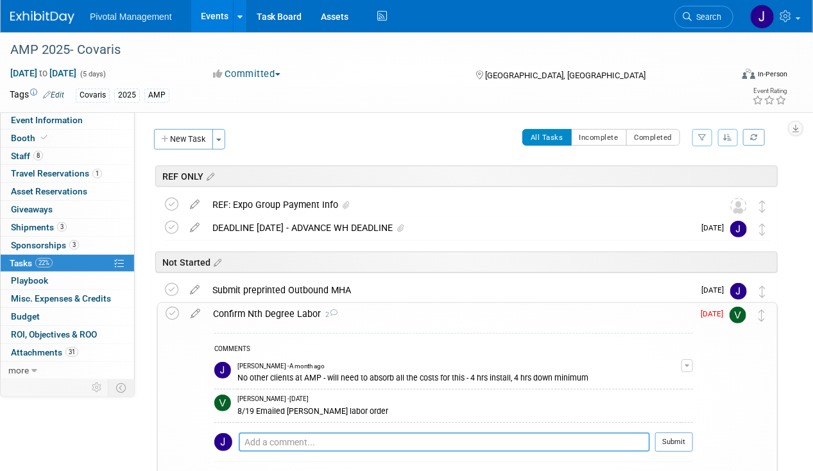
click at [273, 433] on textarea at bounding box center [444, 441] width 411 height 19
click at [351, 452] on div "Pro tip: Press Ctrl-Enter to submit comment." at bounding box center [444, 456] width 411 height 8
click at [353, 441] on textarea "aDJUSTED TO eXPO gROUP - SHOW LABOR -" at bounding box center [444, 441] width 411 height 19
click at [346, 437] on textarea "Adjusted to Expo Group -0 Show Labor" at bounding box center [444, 441] width 411 height 19
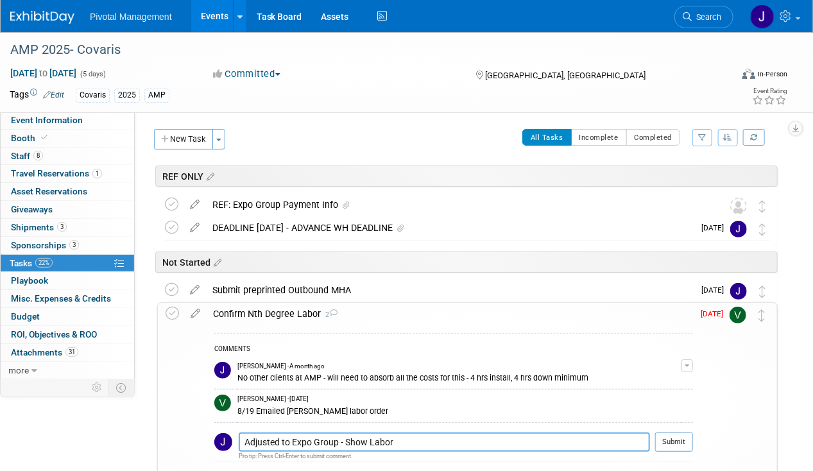
click at [450, 438] on textarea "Adjusted to Expo Group - Show Labor" at bounding box center [444, 441] width 411 height 19
type textarea "Adjusted to Expo Group - Show Labor - 09.08.25"
click at [662, 443] on button "Submit" at bounding box center [674, 441] width 38 height 19
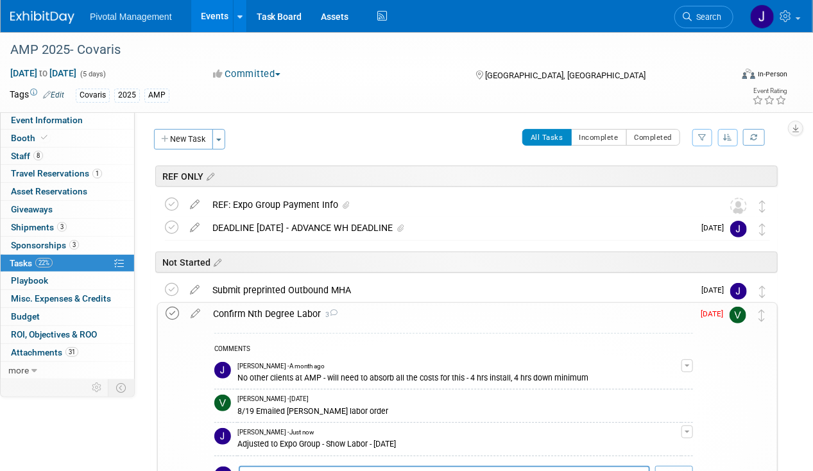
click at [171, 314] on icon at bounding box center [171, 313] width 13 height 13
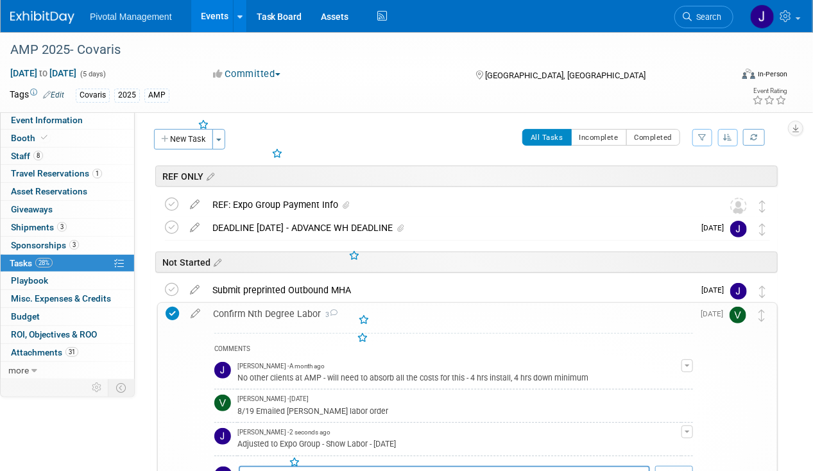
click at [273, 318] on div "Confirm Nth Degree Labor 3" at bounding box center [450, 314] width 486 height 22
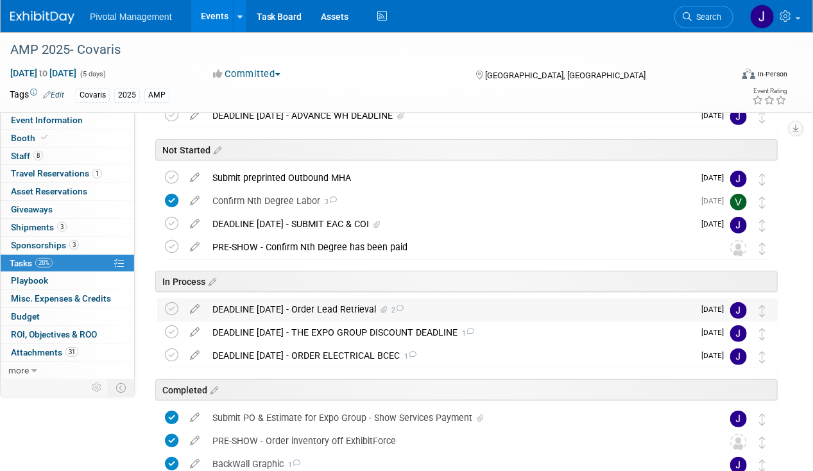
scroll to position [124, 0]
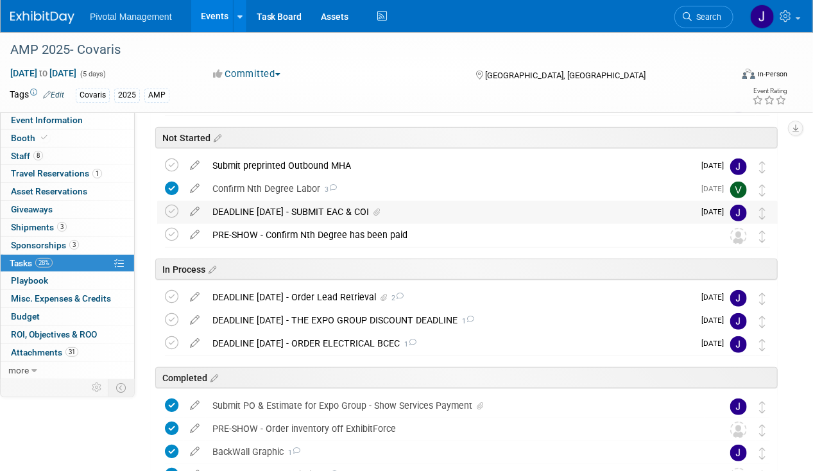
click at [305, 214] on div "DEADLINE OCT 13 - SUBMIT EAC & COI" at bounding box center [449, 212] width 487 height 22
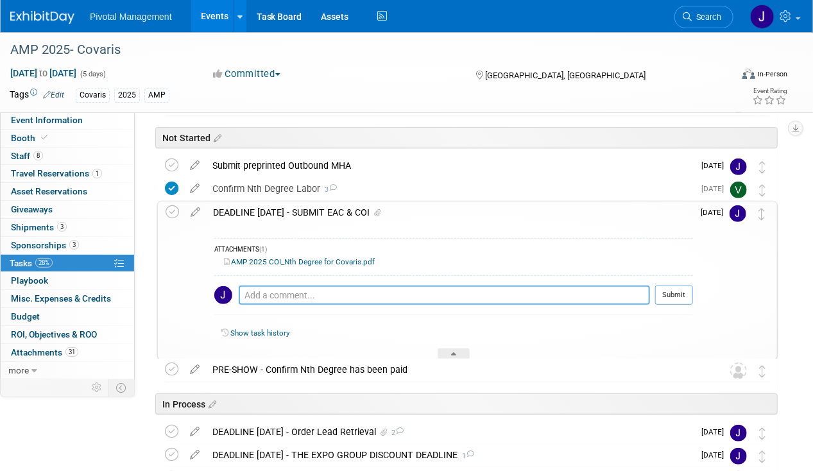
click at [307, 289] on textarea at bounding box center [444, 294] width 411 height 19
type textarea "Should no longer be needed - show decorator for labor"
click at [677, 291] on button "Submit" at bounding box center [674, 294] width 38 height 19
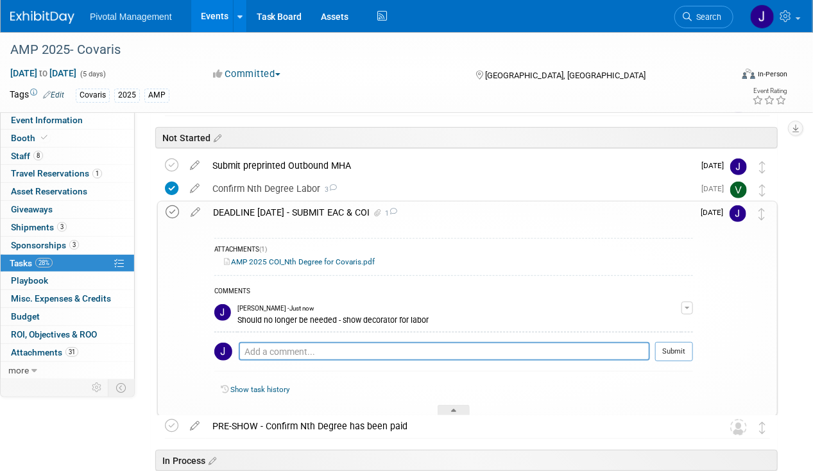
click at [174, 211] on icon at bounding box center [171, 211] width 13 height 13
click at [305, 213] on div "DEADLINE OCT 13 - SUBMIT EAC & COI 1" at bounding box center [450, 212] width 486 height 22
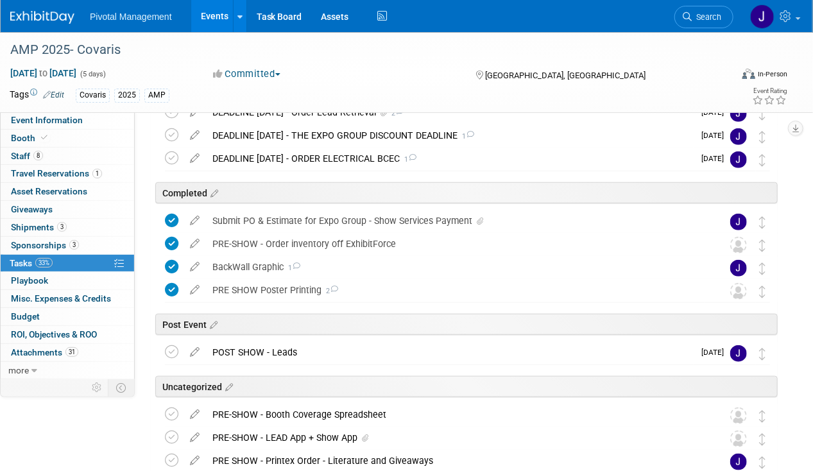
scroll to position [319, 0]
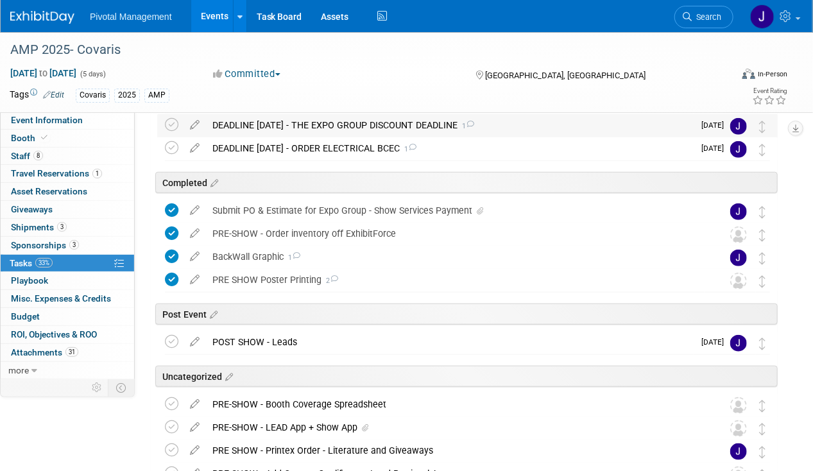
click at [329, 128] on div "DEADLINE OCT 13 - THE EXPO GROUP DISCOUNT DEADLINE 1" at bounding box center [449, 125] width 487 height 22
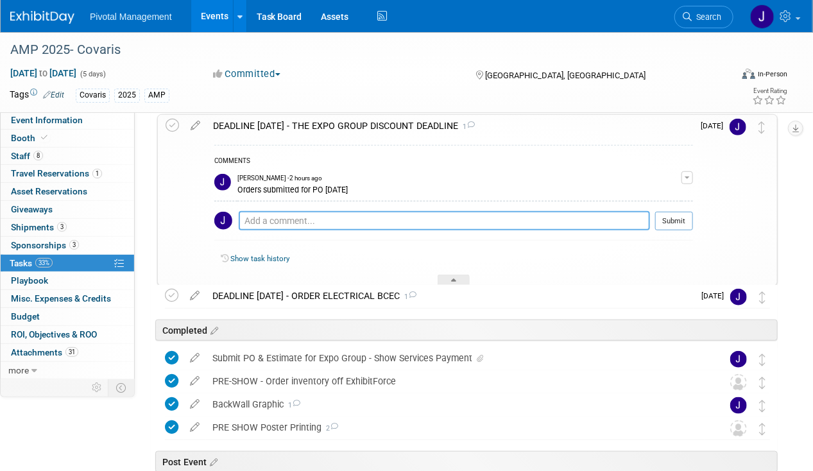
click at [325, 212] on textarea at bounding box center [444, 220] width 411 height 19
type textarea "Check for status of payment received - 09.21.25"
click at [671, 216] on button "Submit" at bounding box center [674, 220] width 38 height 19
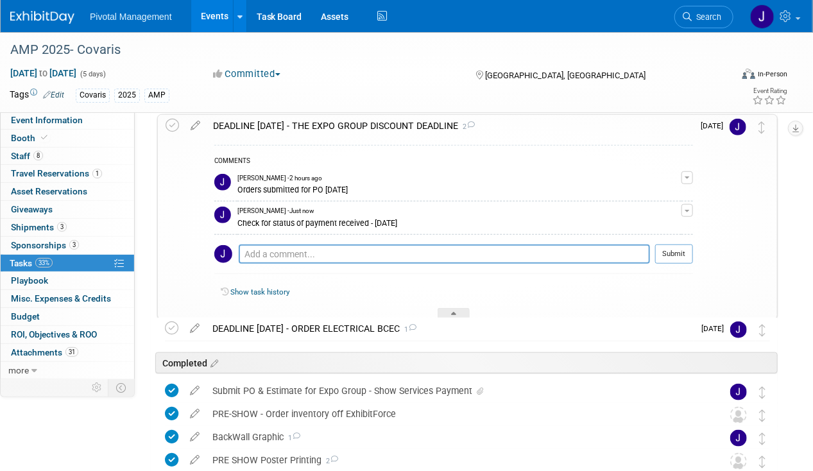
click at [342, 216] on div "Check for status of payment received - 09.21.25" at bounding box center [459, 222] width 444 height 12
click at [65, 124] on span "Event Information" at bounding box center [47, 120] width 72 height 10
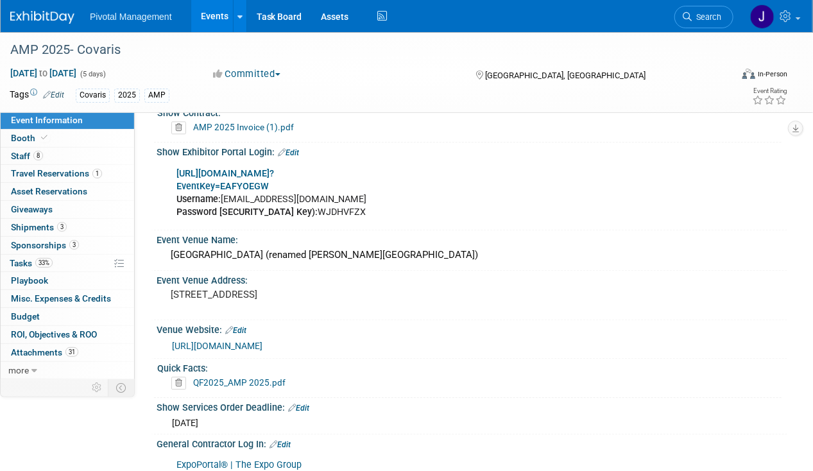
scroll to position [855, 0]
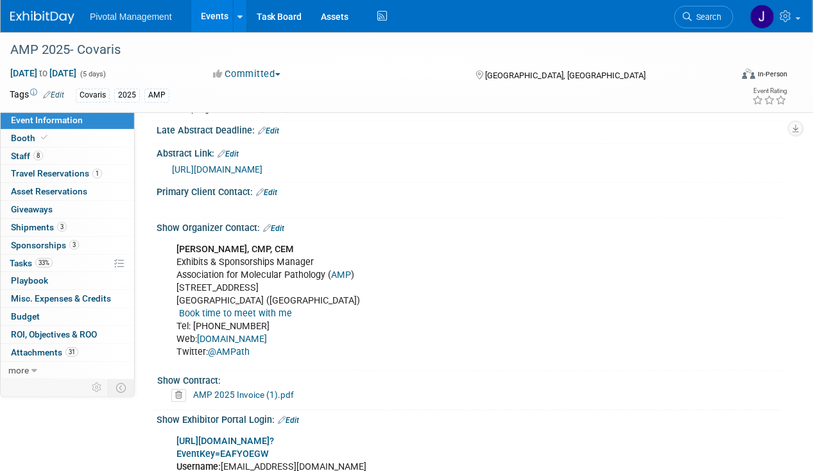
click at [423, 314] on div "Crystal Oliveto, CMP, CEM Exhibits & Sponsorships Manager Association for Molec…" at bounding box center [414, 301] width 495 height 129
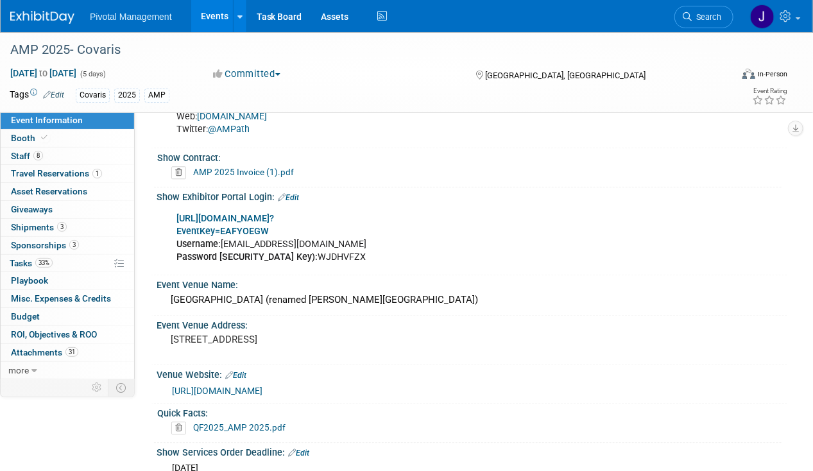
scroll to position [1464, 0]
